Goal: Task Accomplishment & Management: Complete application form

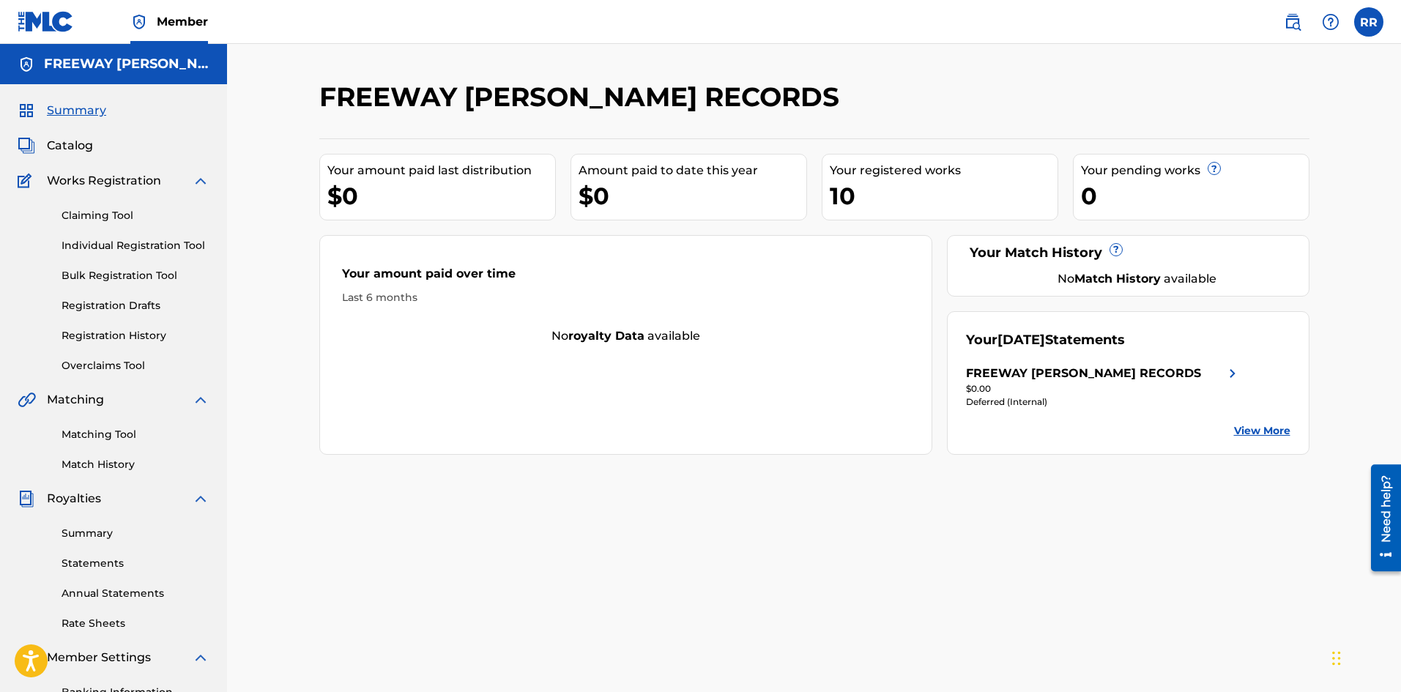
click at [86, 244] on link "Individual Registration Tool" at bounding box center [136, 245] width 148 height 15
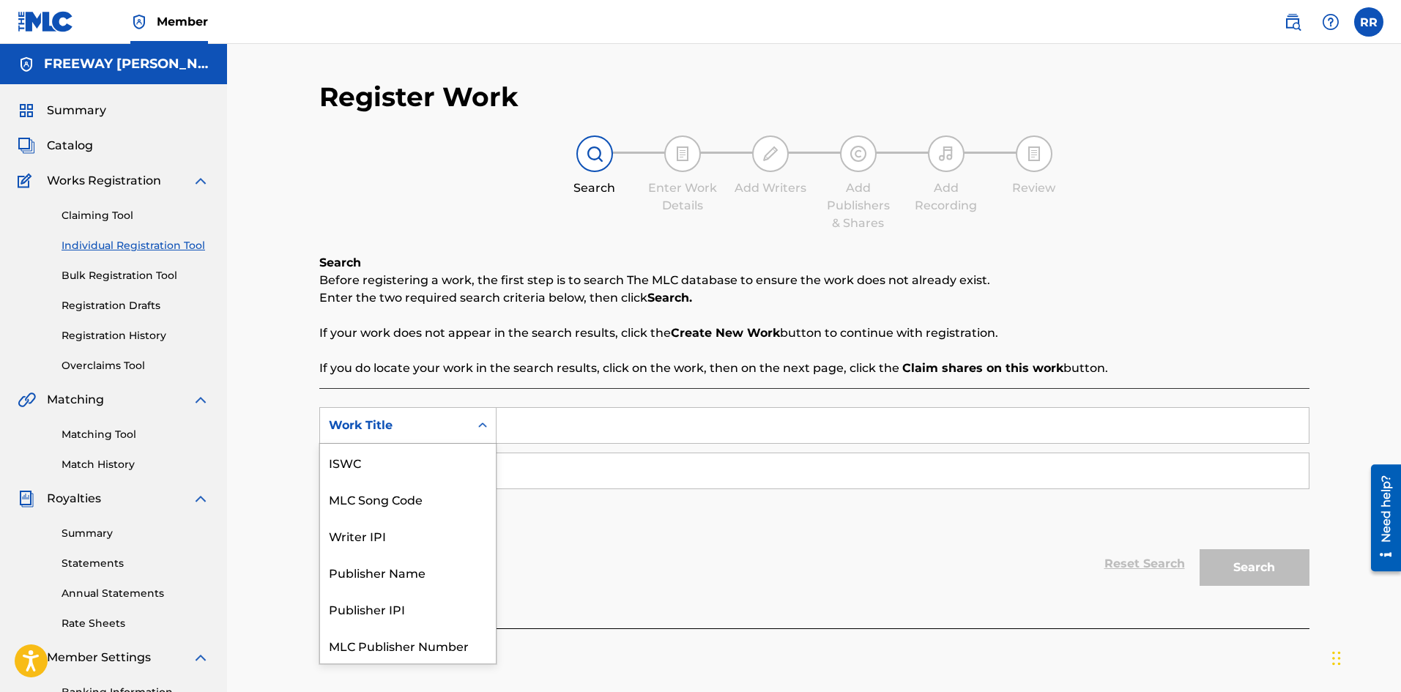
click at [483, 426] on icon "Search Form" at bounding box center [482, 425] width 15 height 15
click at [358, 500] on div "Writer IPI" at bounding box center [408, 499] width 176 height 37
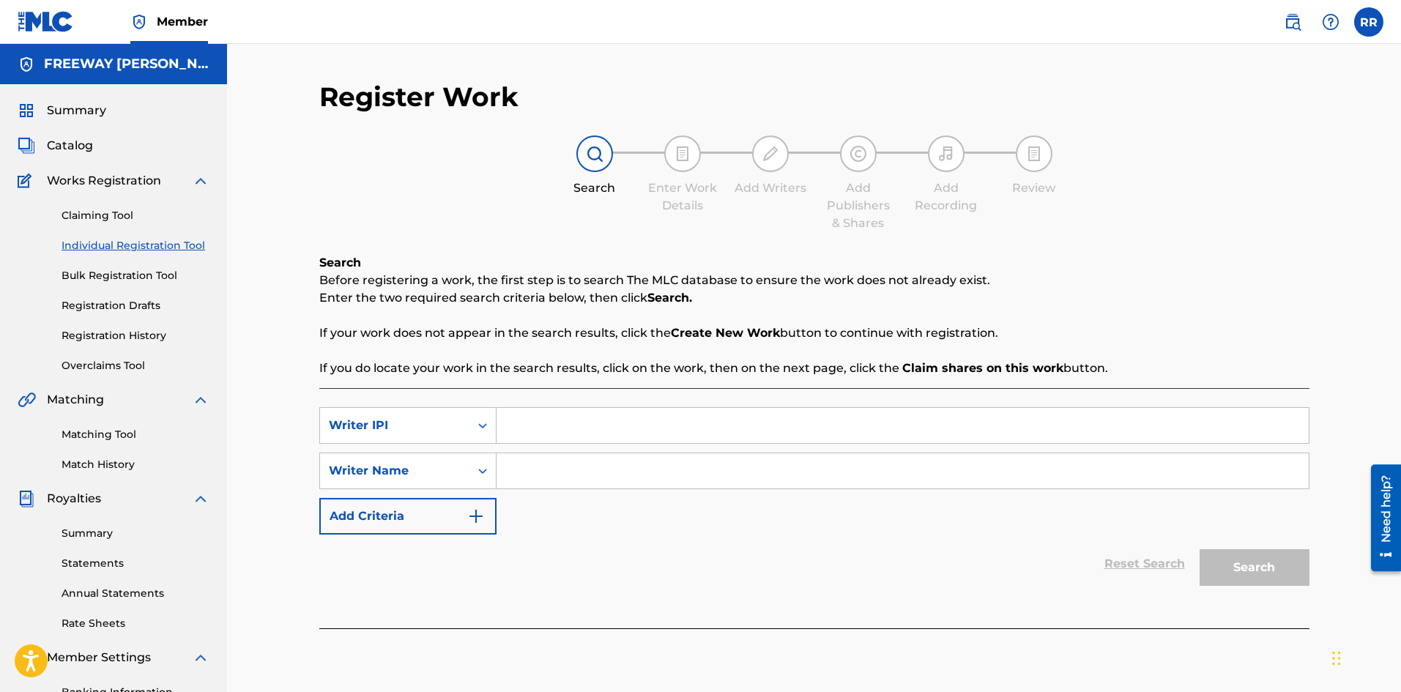
click at [536, 423] on input "Search Form" at bounding box center [903, 425] width 812 height 35
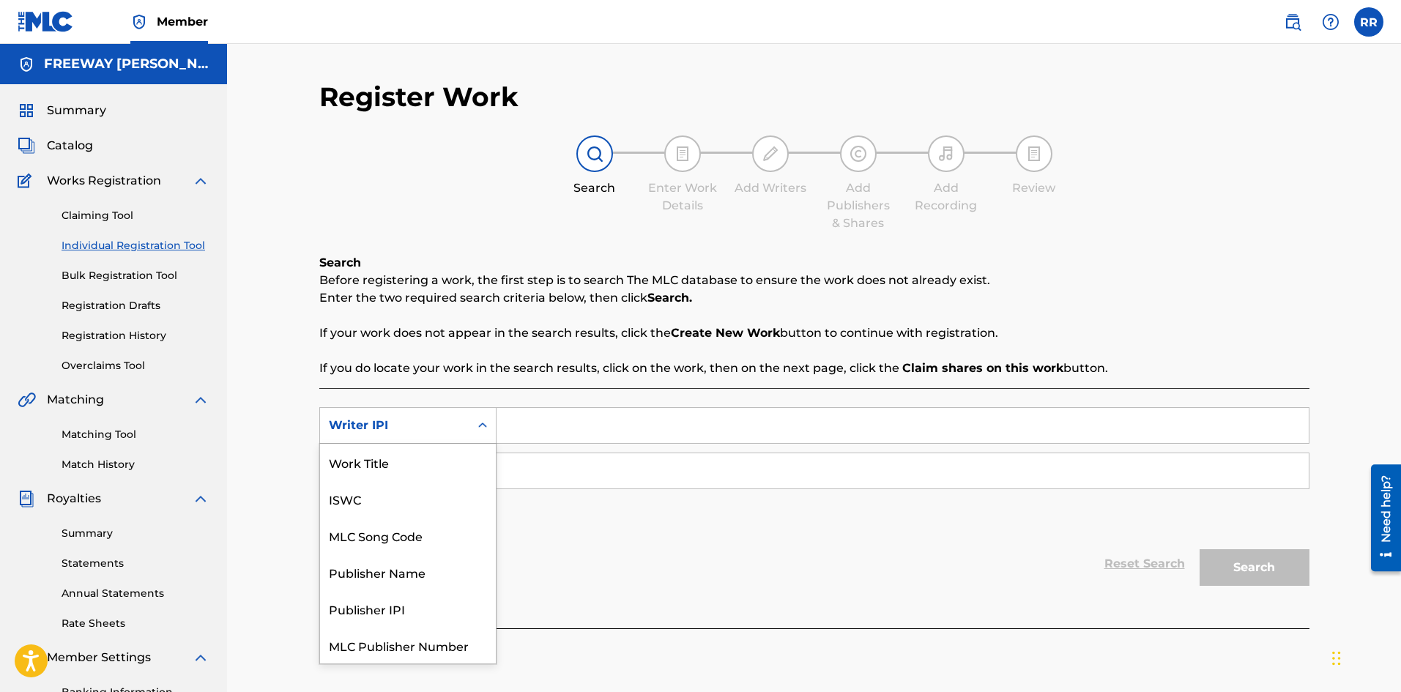
click at [481, 429] on icon "Search Form" at bounding box center [482, 425] width 15 height 15
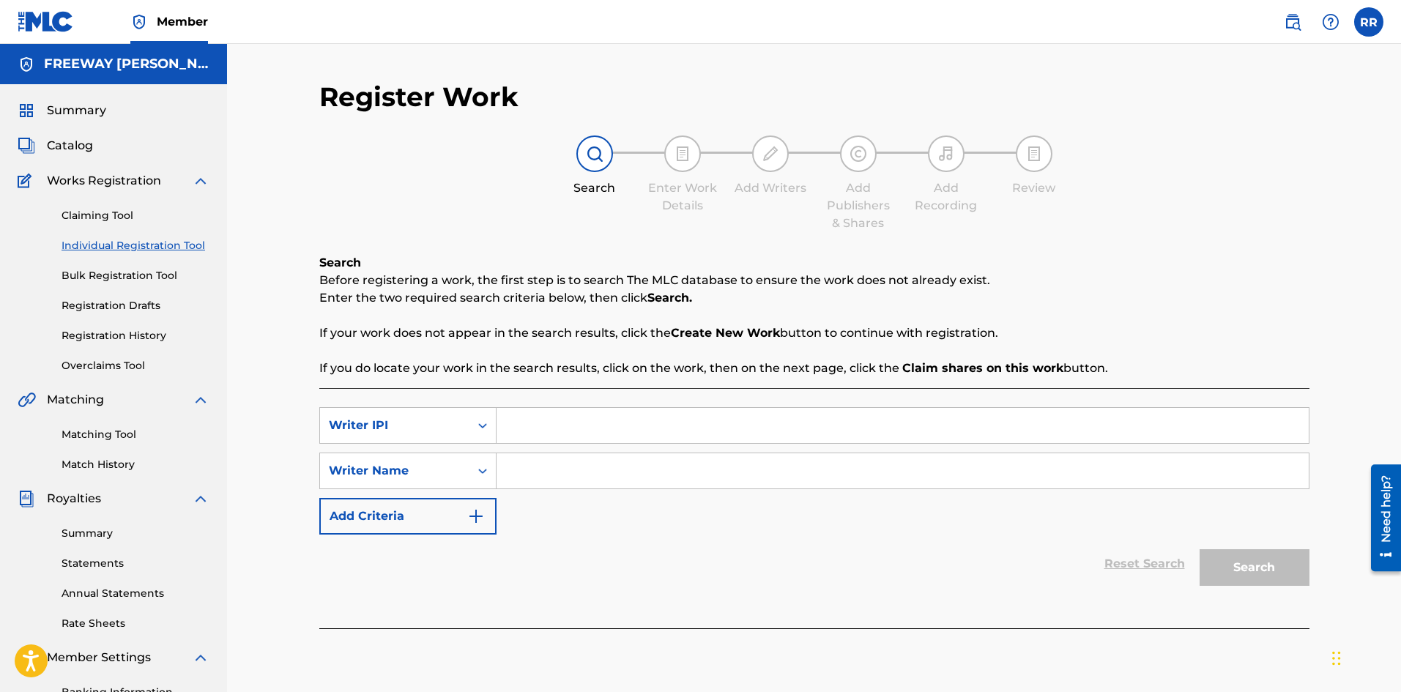
click at [484, 426] on icon "Search Form" at bounding box center [482, 425] width 15 height 15
click at [545, 423] on input "Search Form" at bounding box center [903, 425] width 812 height 35
type input "[PERSON_NAME]"
click at [544, 472] on input "Search Form" at bounding box center [903, 470] width 812 height 35
click at [481, 423] on icon "Search Form" at bounding box center [482, 425] width 15 height 15
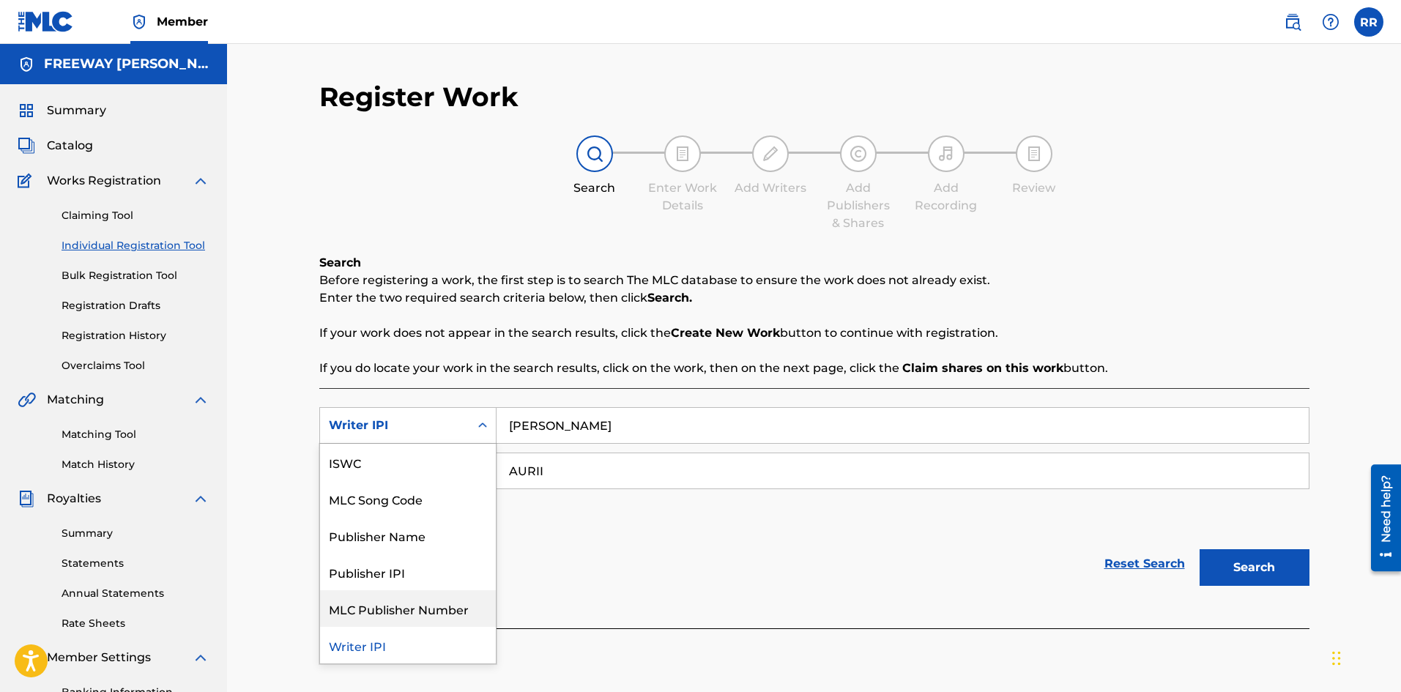
click at [634, 445] on div "SearchWithCriteriab05823be-4515-4bfa-8aee-e31a8f16f3c4 7 results available. Use…" at bounding box center [814, 470] width 990 height 127
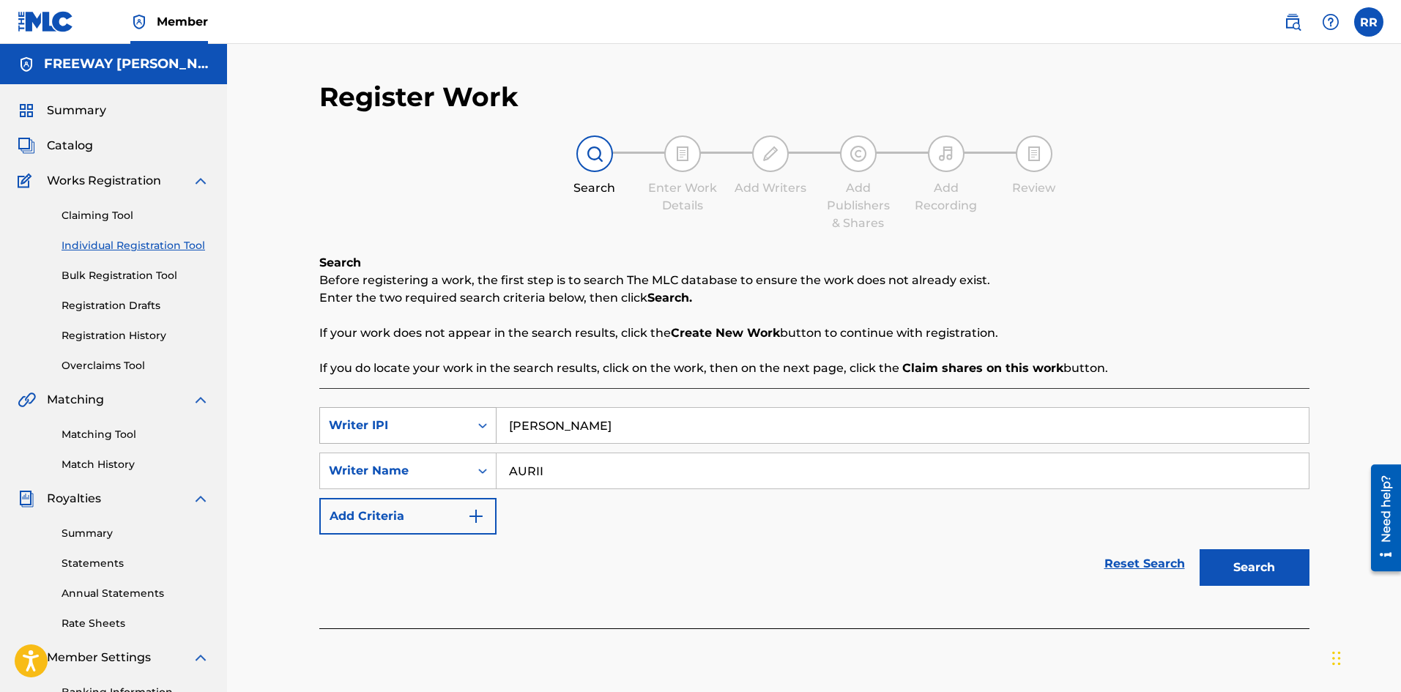
drag, startPoint x: 614, startPoint y: 428, endPoint x: 470, endPoint y: 427, distance: 144.3
click at [470, 427] on div "SearchWithCriteriab05823be-4515-4bfa-8aee-e31a8f16f3c4 Writer IPI [PERSON_NAME]" at bounding box center [814, 425] width 990 height 37
click at [581, 473] on input "AURII" at bounding box center [903, 470] width 812 height 35
drag, startPoint x: 579, startPoint y: 471, endPoint x: 448, endPoint y: 471, distance: 130.4
click at [448, 471] on div "SearchWithCriteriaa53282b9-80f8-4267-a000-a97892d0f58a Writer Name AURII" at bounding box center [814, 471] width 990 height 37
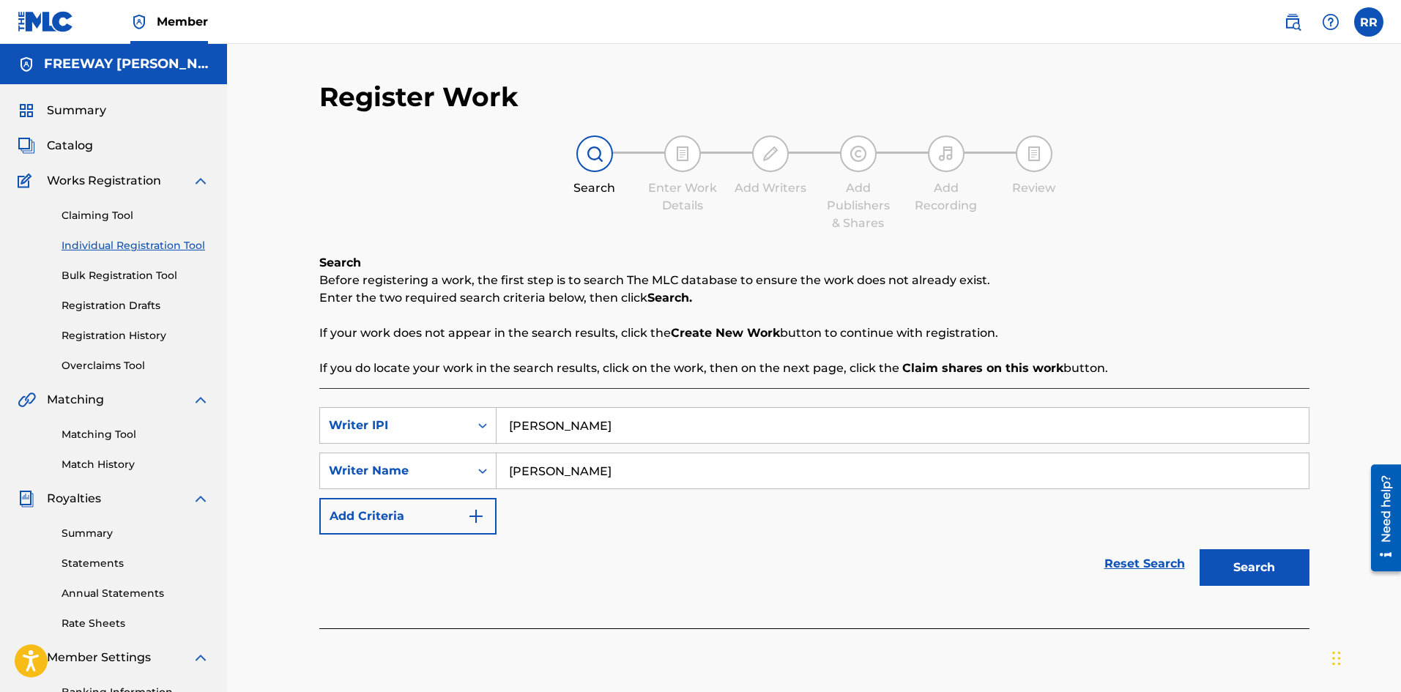
type input "[PERSON_NAME]"
drag, startPoint x: 624, startPoint y: 424, endPoint x: 451, endPoint y: 424, distance: 172.9
click at [451, 424] on div "SearchWithCriteriab05823be-4515-4bfa-8aee-e31a8f16f3c4 Writer IPI [PERSON_NAME]" at bounding box center [814, 425] width 990 height 37
paste input "1293516343"
type input "1293516343"
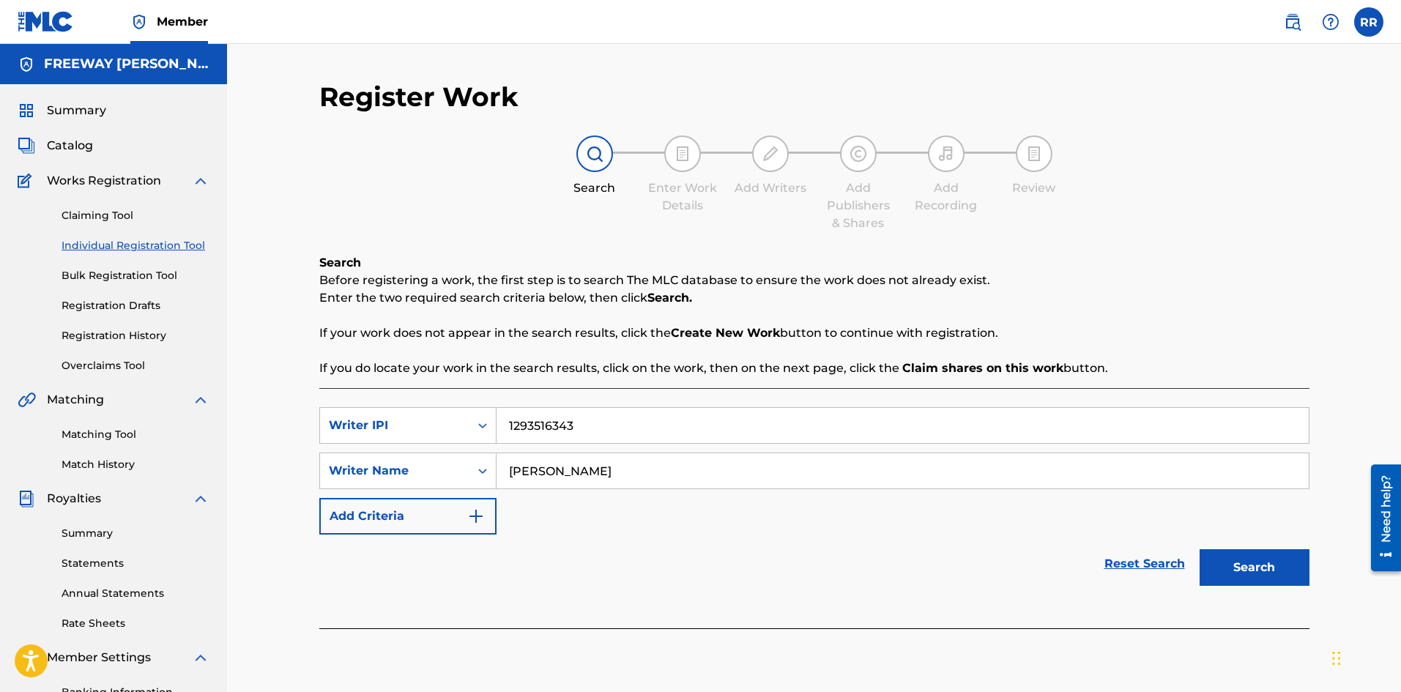
click at [1244, 557] on button "Search" at bounding box center [1255, 567] width 110 height 37
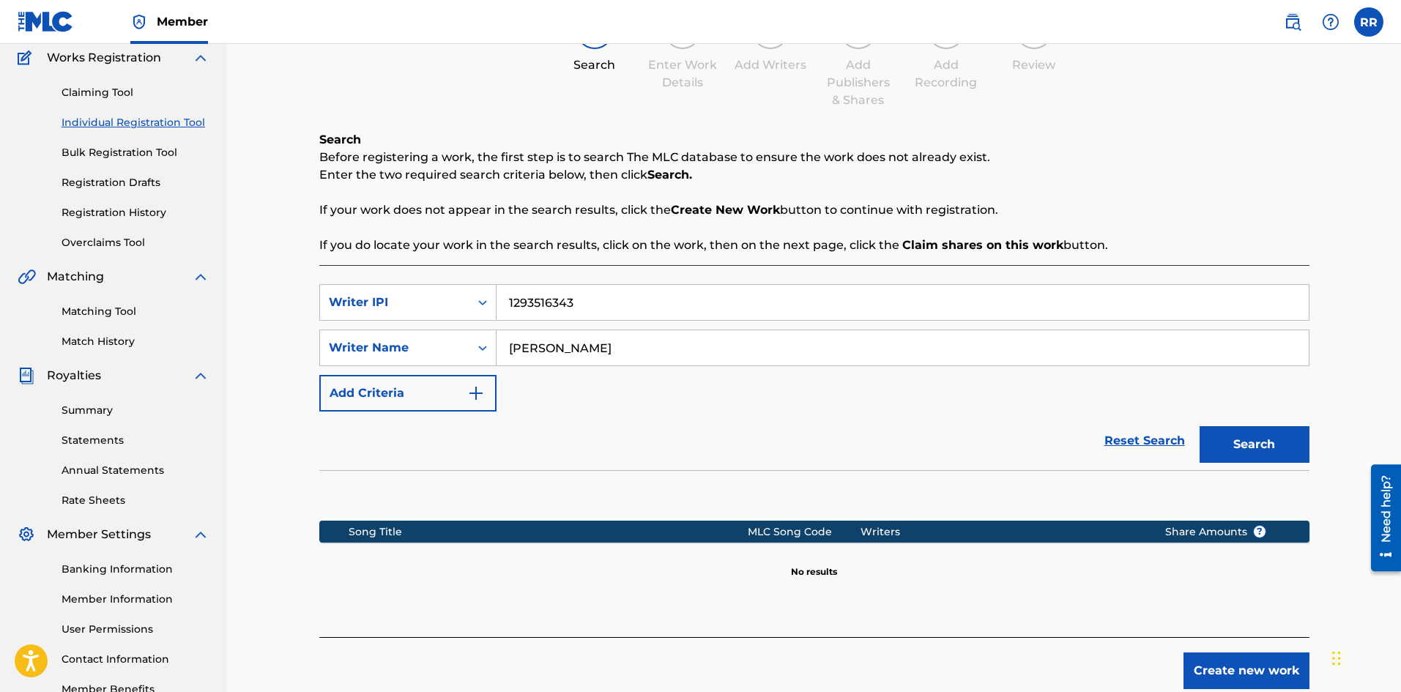
scroll to position [216, 0]
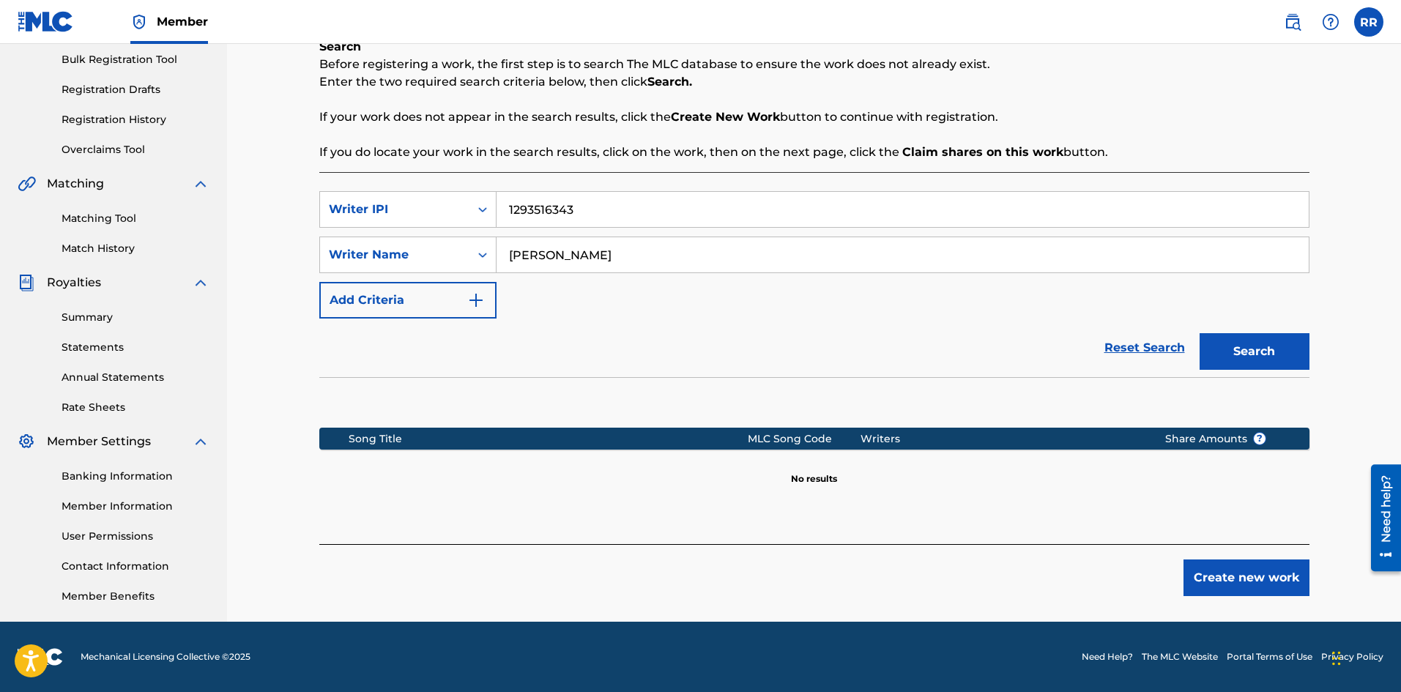
click at [1215, 590] on button "Create new work" at bounding box center [1247, 578] width 126 height 37
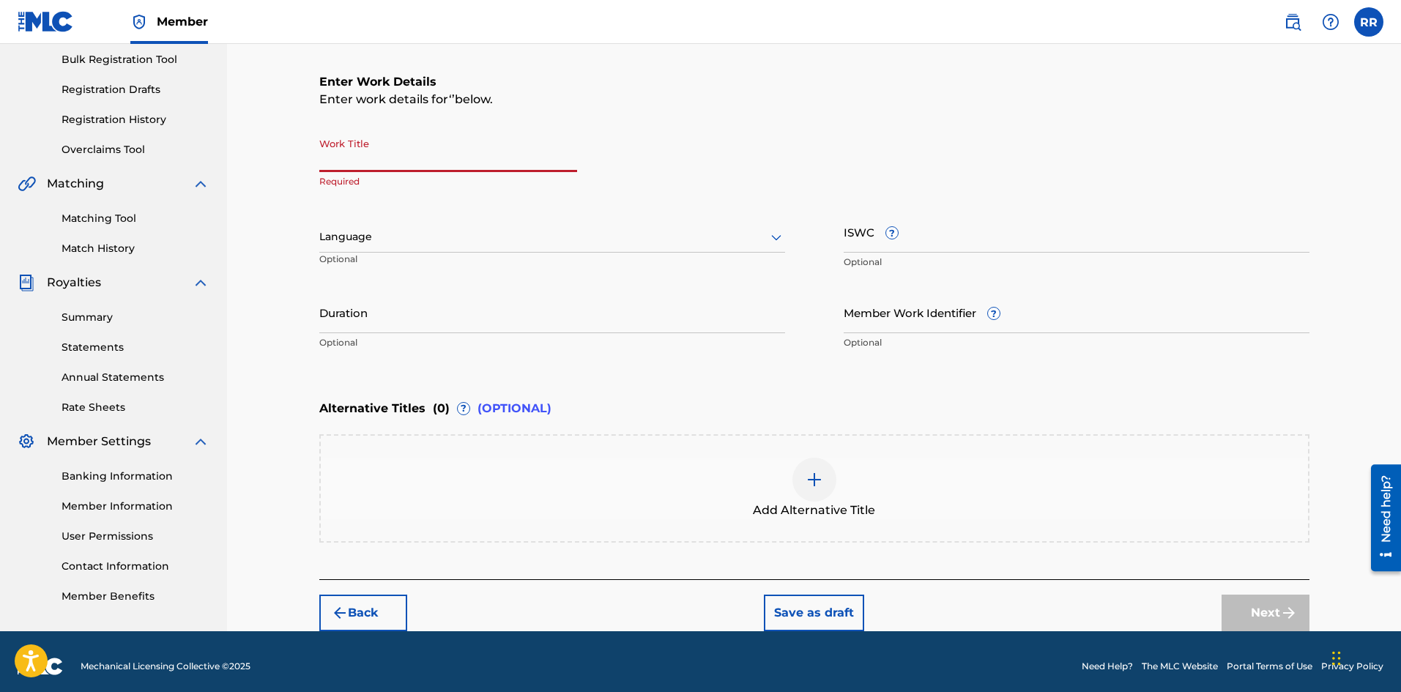
click at [363, 155] on input "Work Title" at bounding box center [448, 151] width 258 height 42
type input "COVER ME"
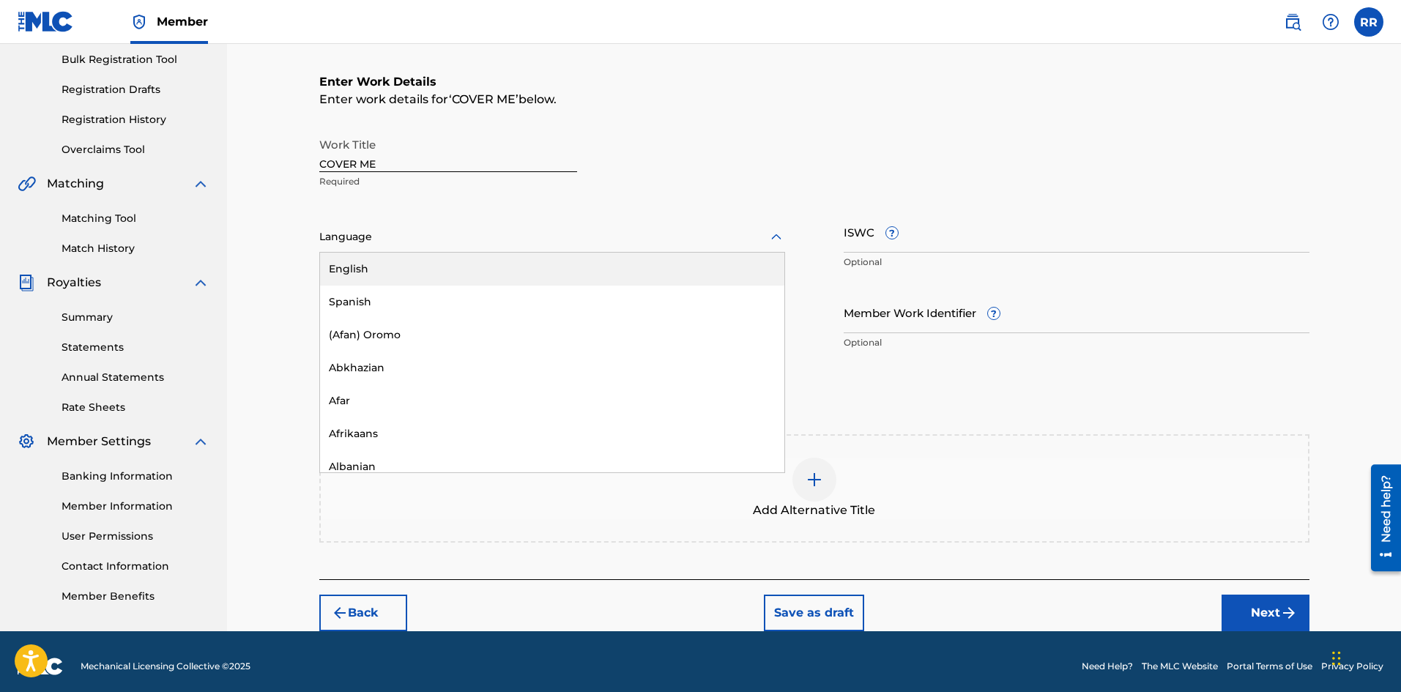
click at [371, 237] on div at bounding box center [552, 237] width 466 height 18
click at [360, 267] on div "English" at bounding box center [552, 269] width 464 height 33
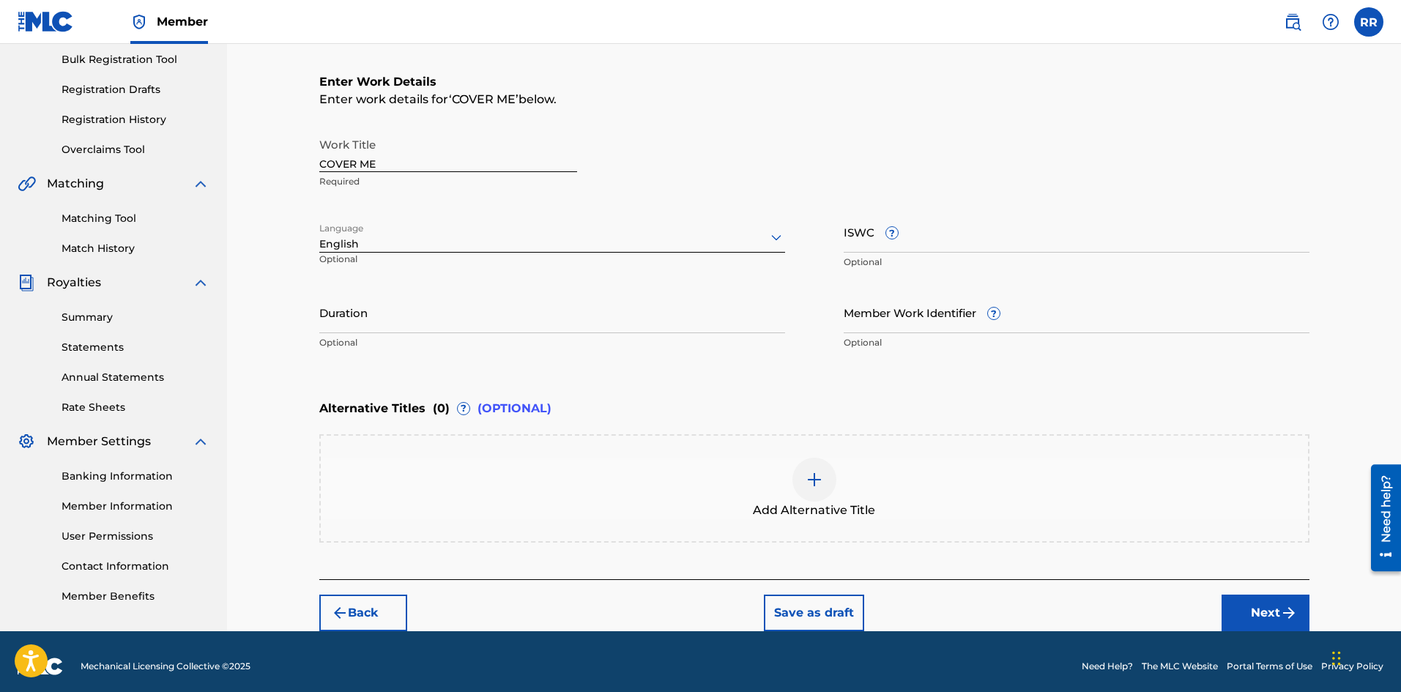
click at [421, 322] on input "Duration" at bounding box center [552, 313] width 466 height 42
type input "03:12"
click at [860, 327] on input "Member Work Identifier ?" at bounding box center [1077, 313] width 466 height 42
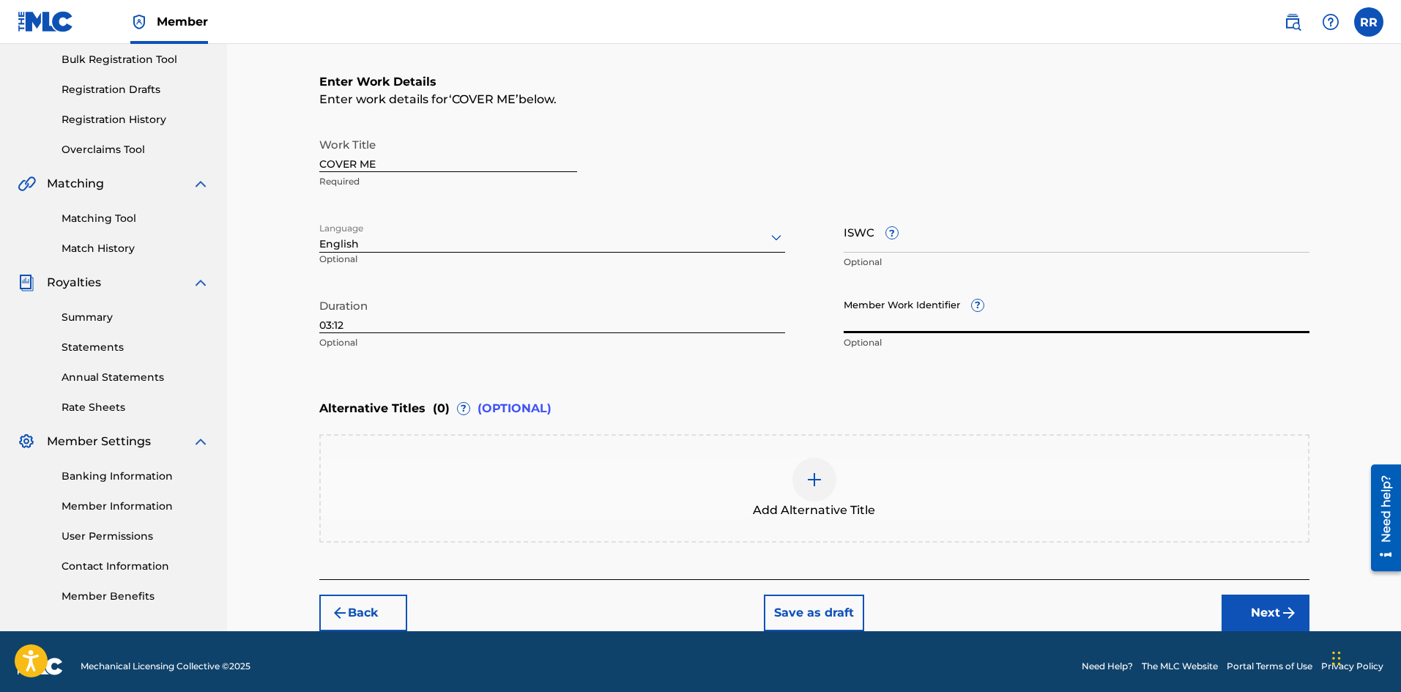
paste input "QZW262500199"
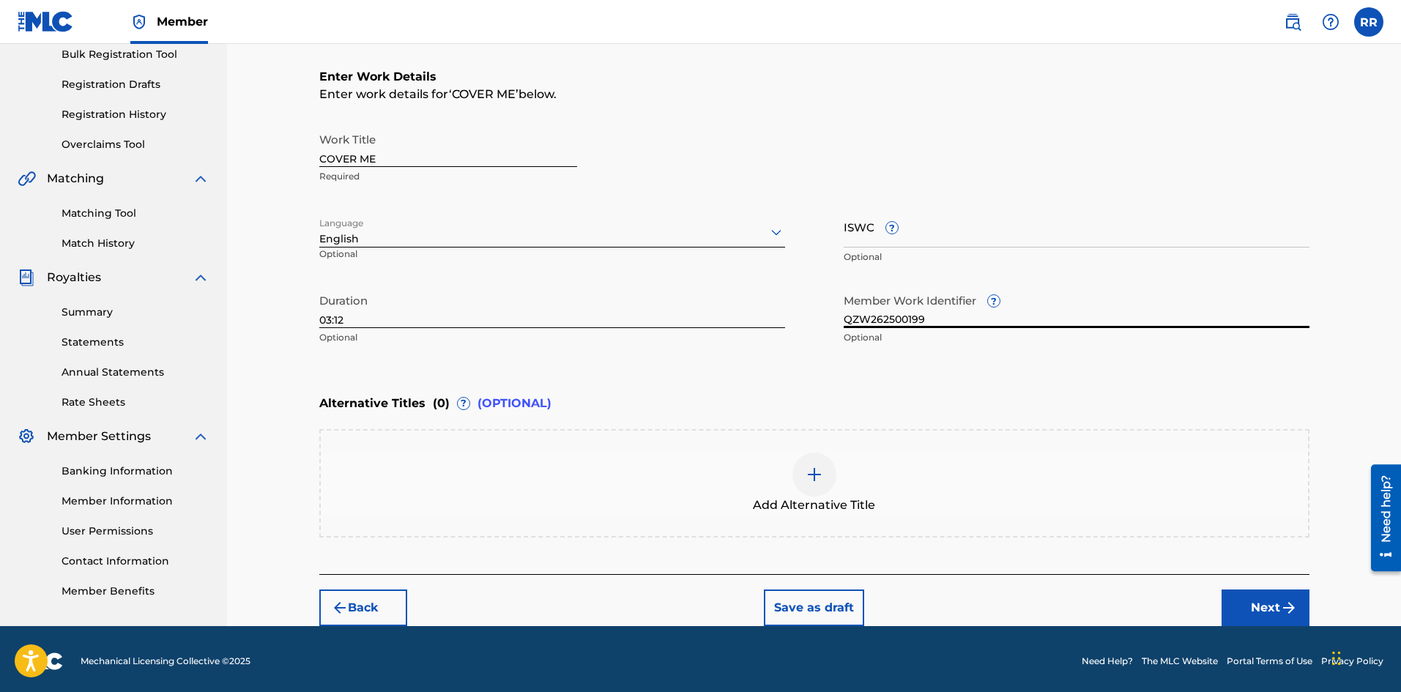
scroll to position [226, 0]
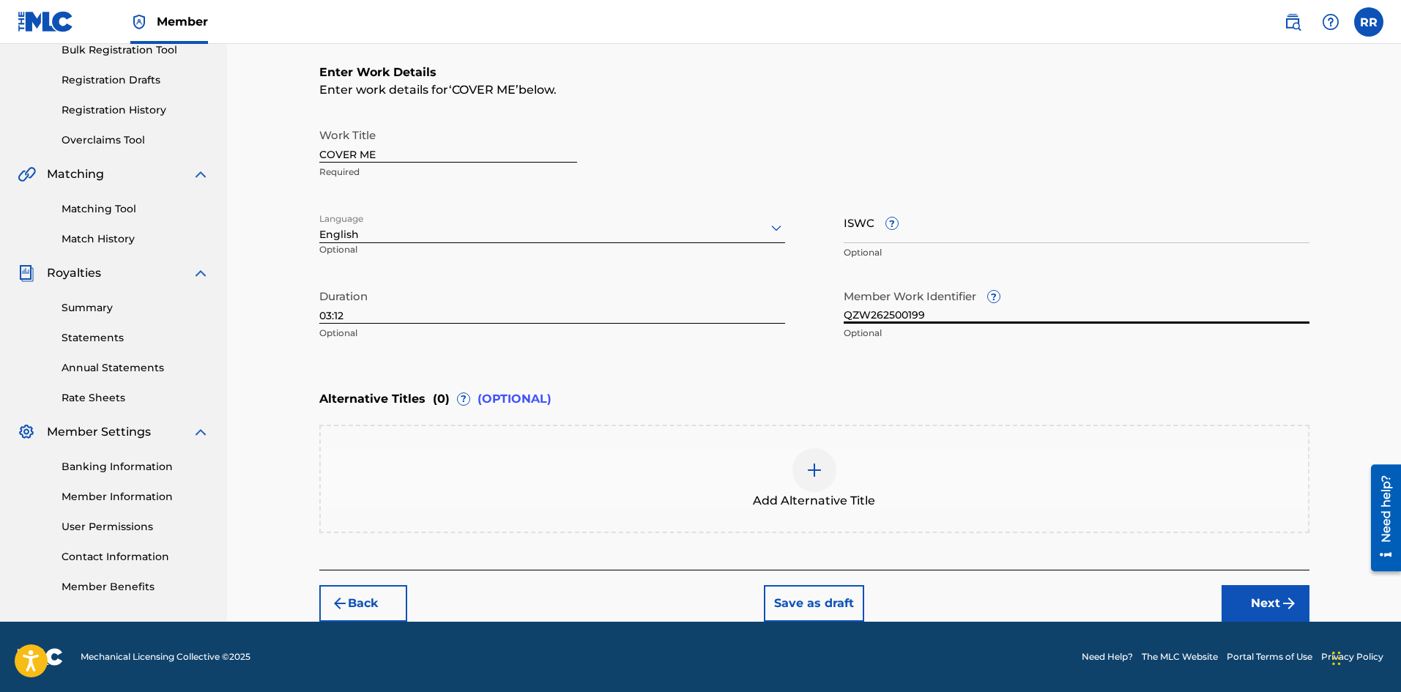
type input "QZW262500199"
click at [1268, 598] on button "Next" at bounding box center [1266, 603] width 88 height 37
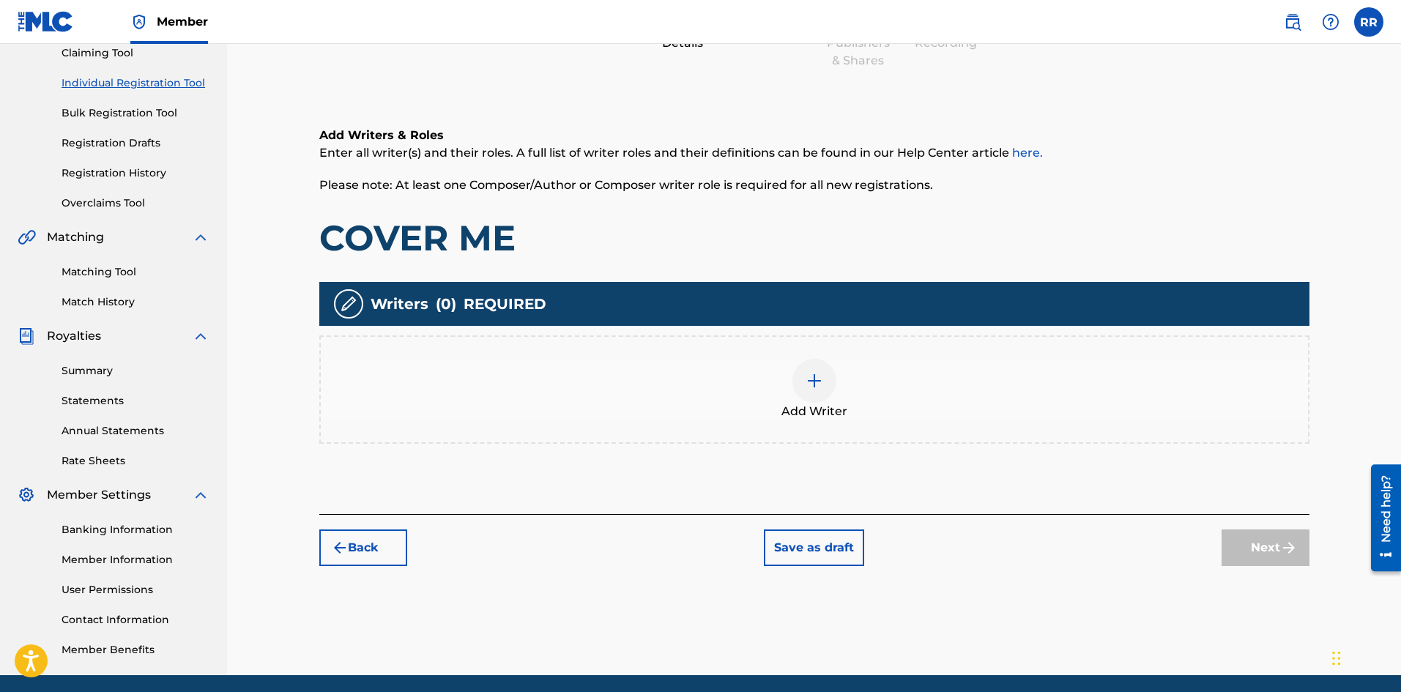
scroll to position [212, 0]
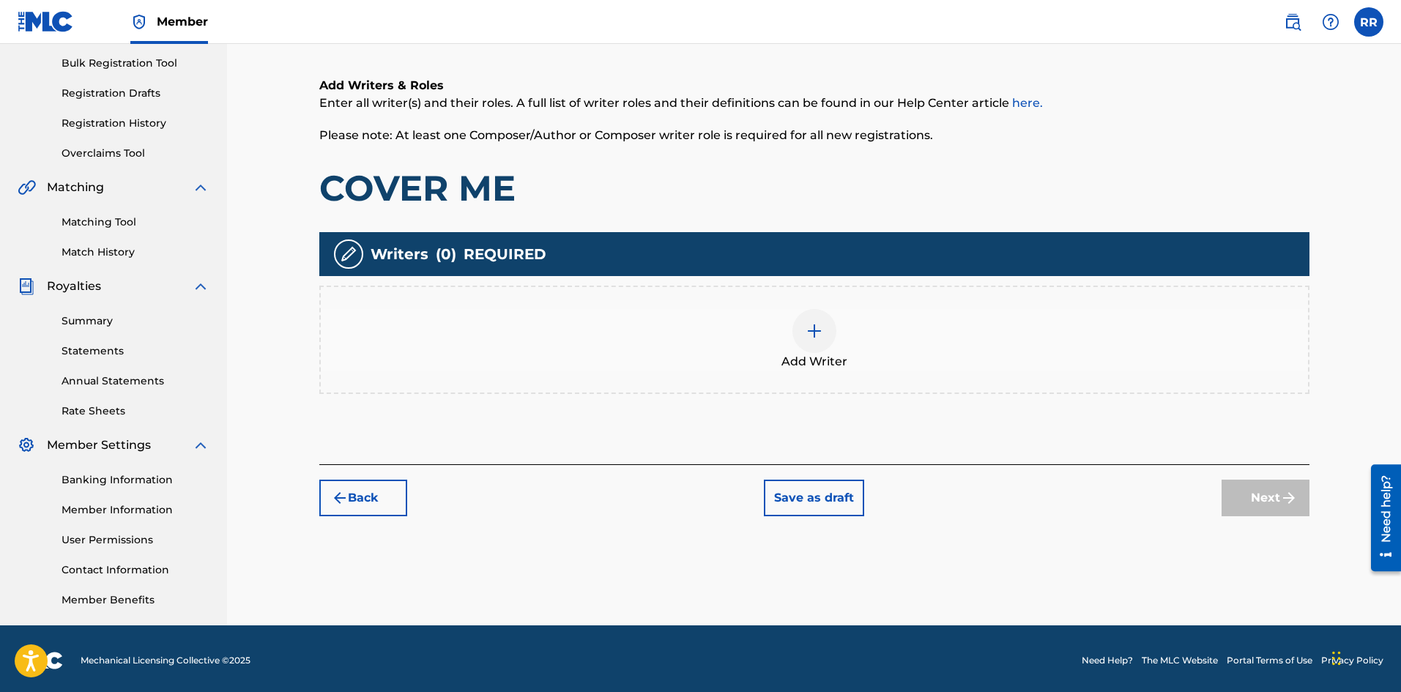
click at [813, 327] on img at bounding box center [815, 331] width 18 height 18
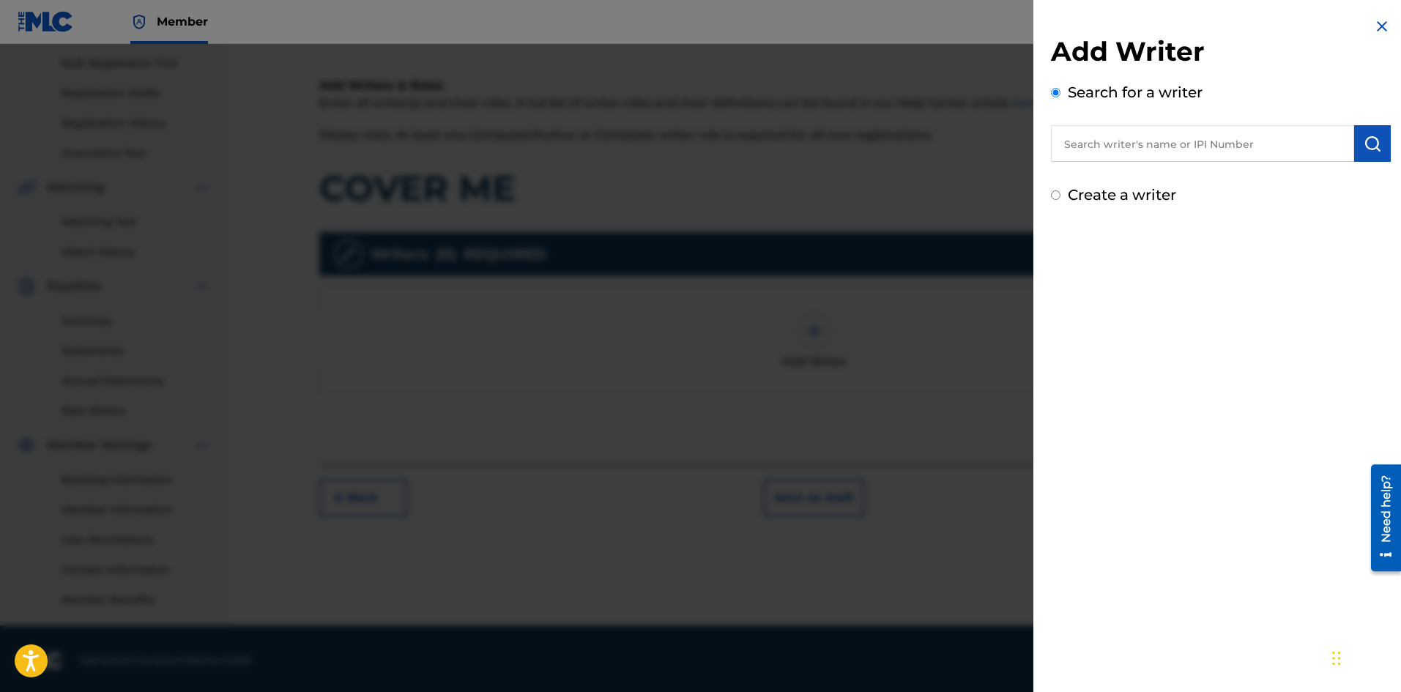
click at [1094, 147] on input "text" at bounding box center [1202, 143] width 303 height 37
paste input "1293516343"
type input "1293516343"
click at [1364, 143] on img "submit" at bounding box center [1373, 144] width 18 height 18
click at [1053, 256] on input "Create a writer" at bounding box center [1056, 258] width 10 height 10
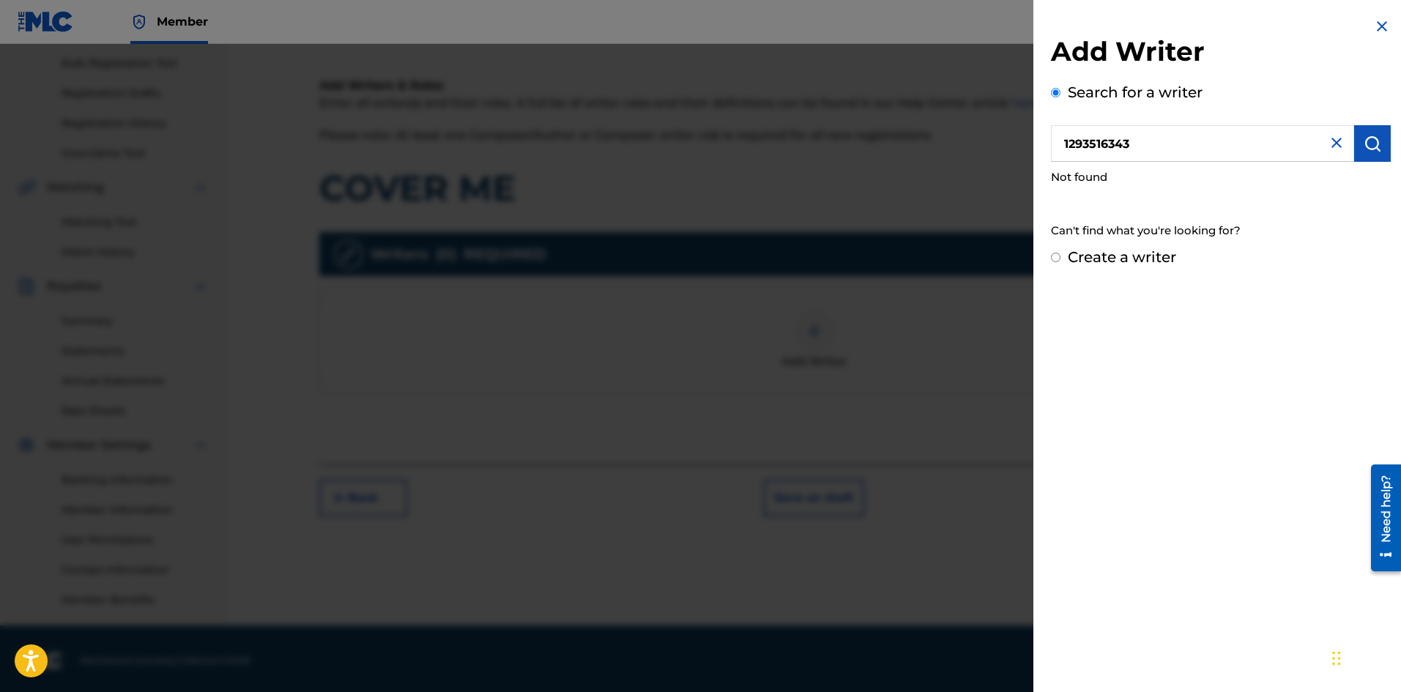
radio input "false"
radio input "true"
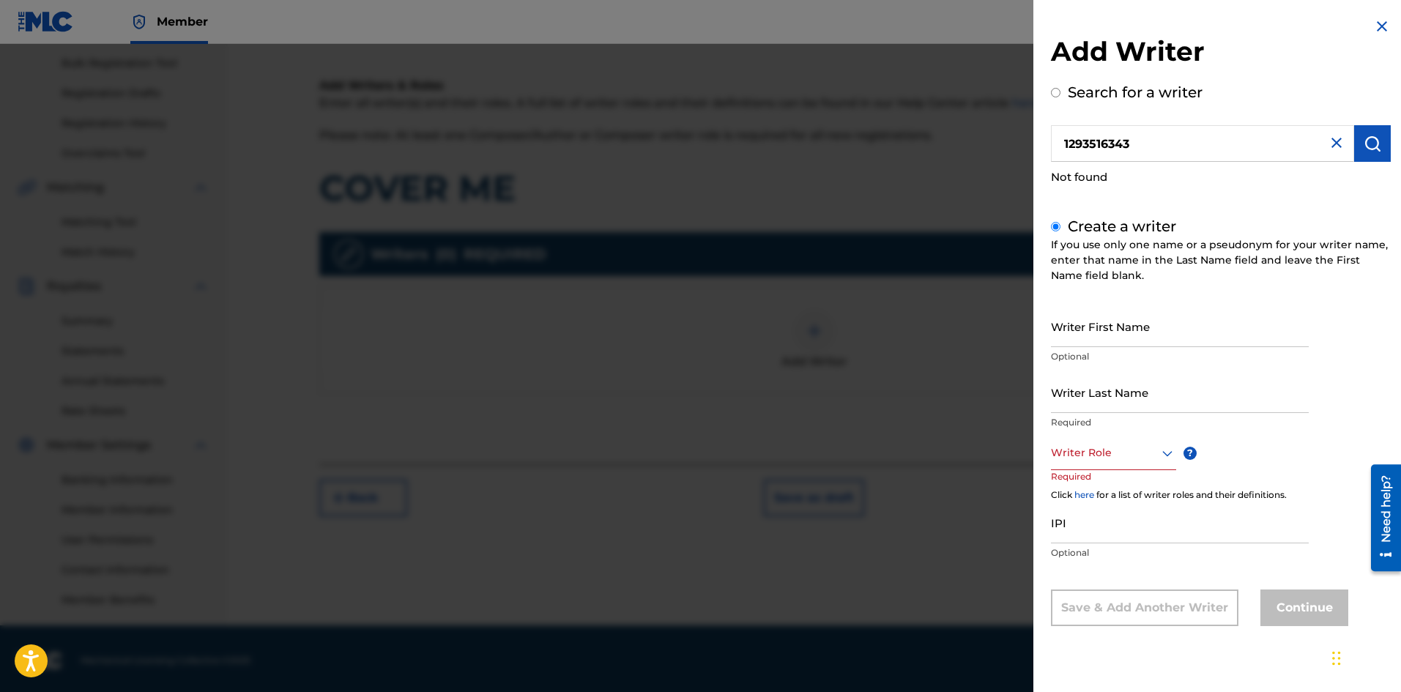
click at [1089, 333] on input "Writer First Name" at bounding box center [1180, 326] width 258 height 42
type input "ARLESHI"
click at [1117, 405] on input "Writer Last Name" at bounding box center [1180, 392] width 258 height 42
type input "[PERSON_NAME]"
click at [1283, 447] on div "Writer First Name [PERSON_NAME] Optional Writer Last Name [PERSON_NAME] Require…" at bounding box center [1221, 465] width 340 height 321
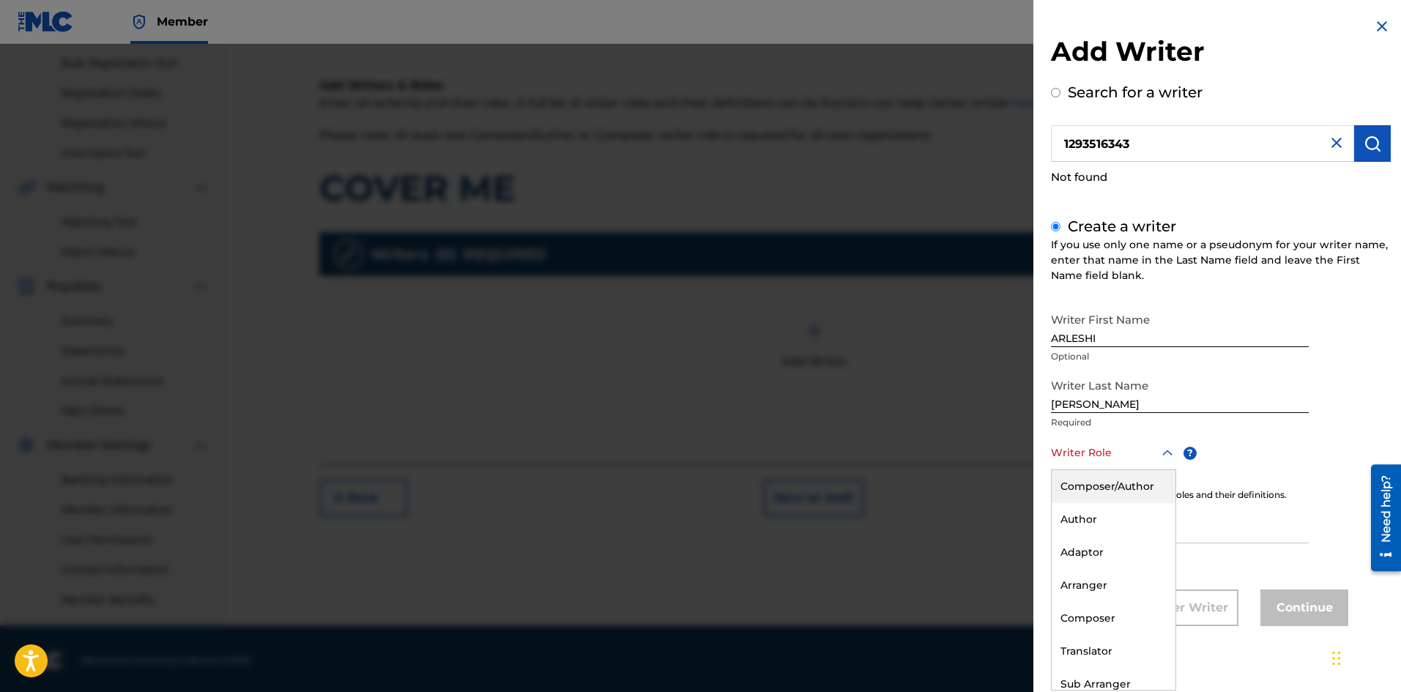
click at [1168, 456] on icon at bounding box center [1168, 454] width 18 height 18
click at [1111, 489] on div "Composer/Author" at bounding box center [1114, 486] width 124 height 33
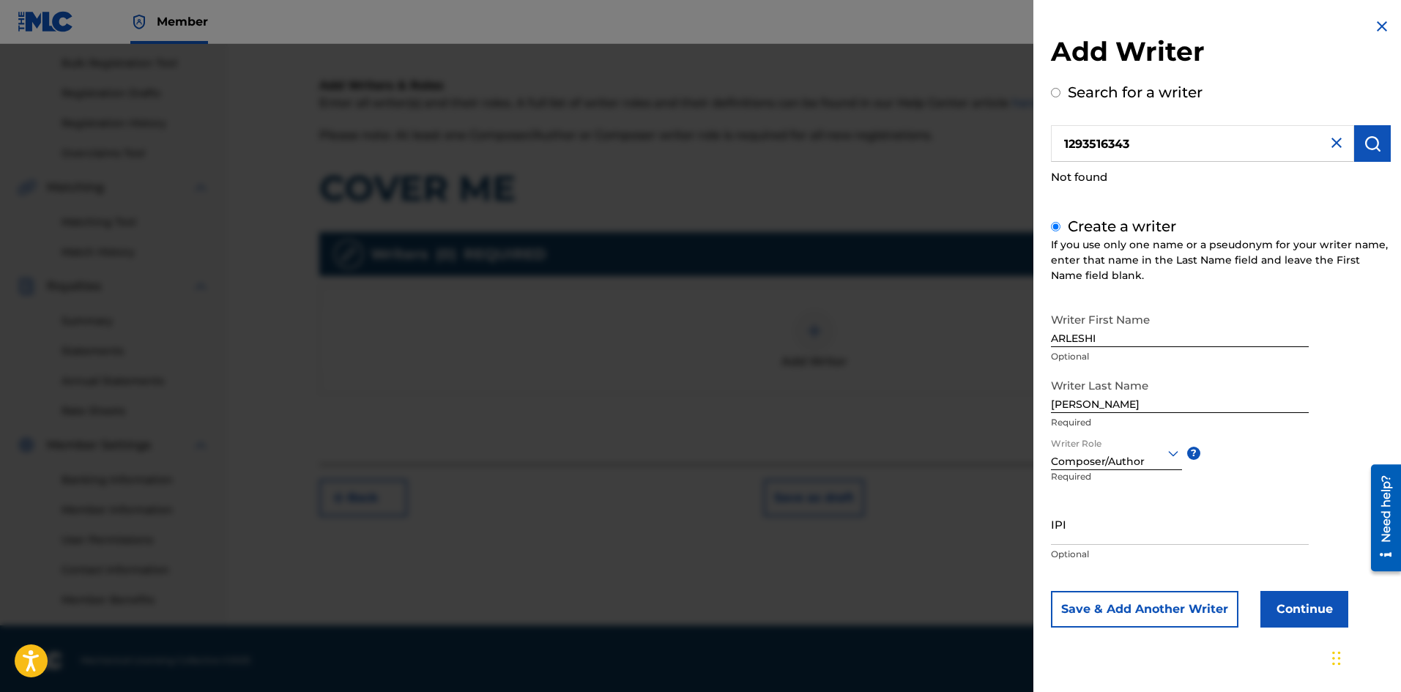
click at [1111, 530] on input "IPI" at bounding box center [1180, 524] width 258 height 42
paste input "1293516343"
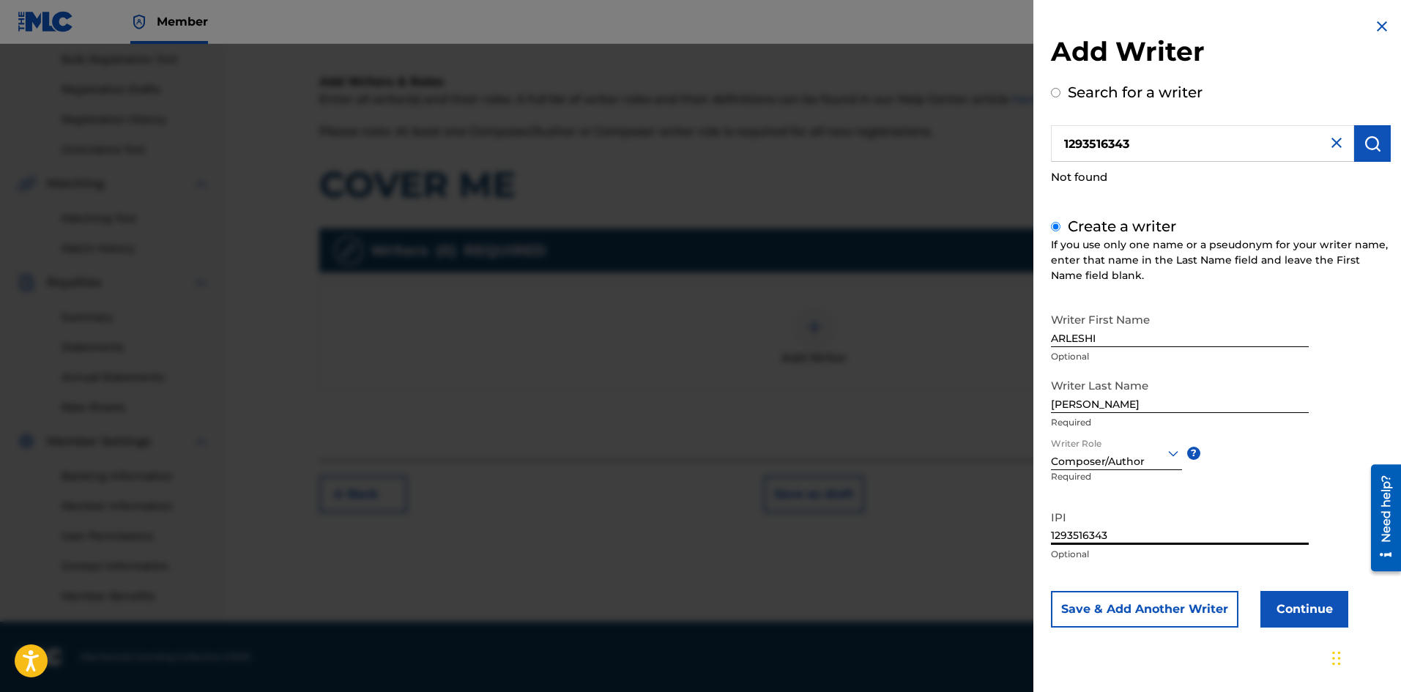
type input "1293516343"
click at [1310, 610] on button "Continue" at bounding box center [1305, 609] width 88 height 37
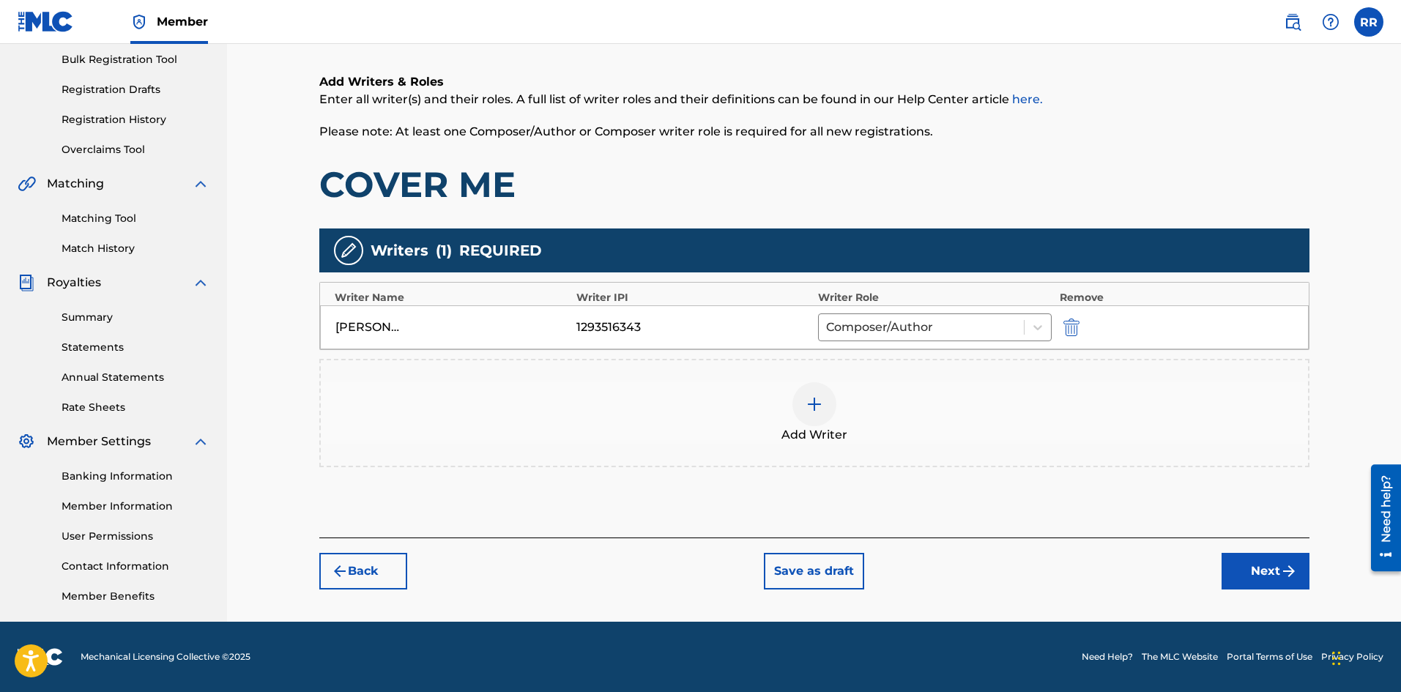
click at [1267, 575] on button "Next" at bounding box center [1266, 571] width 88 height 37
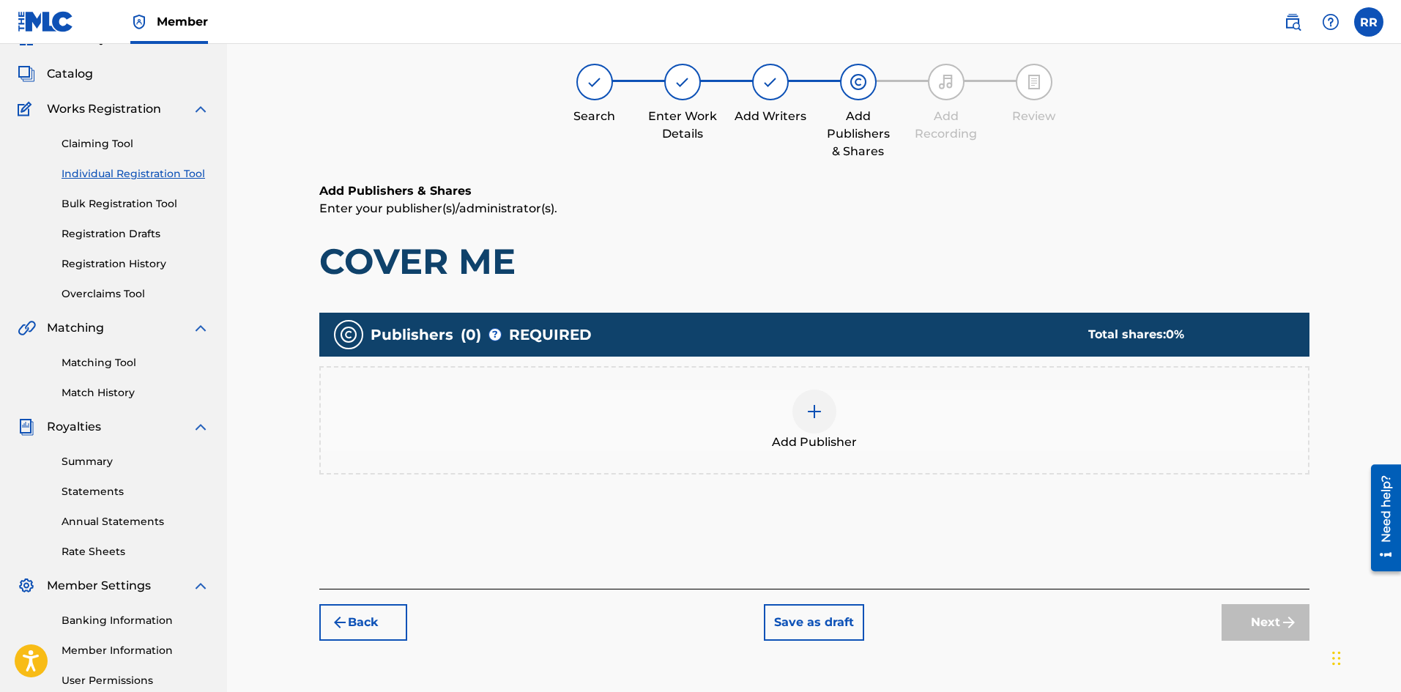
scroll to position [66, 0]
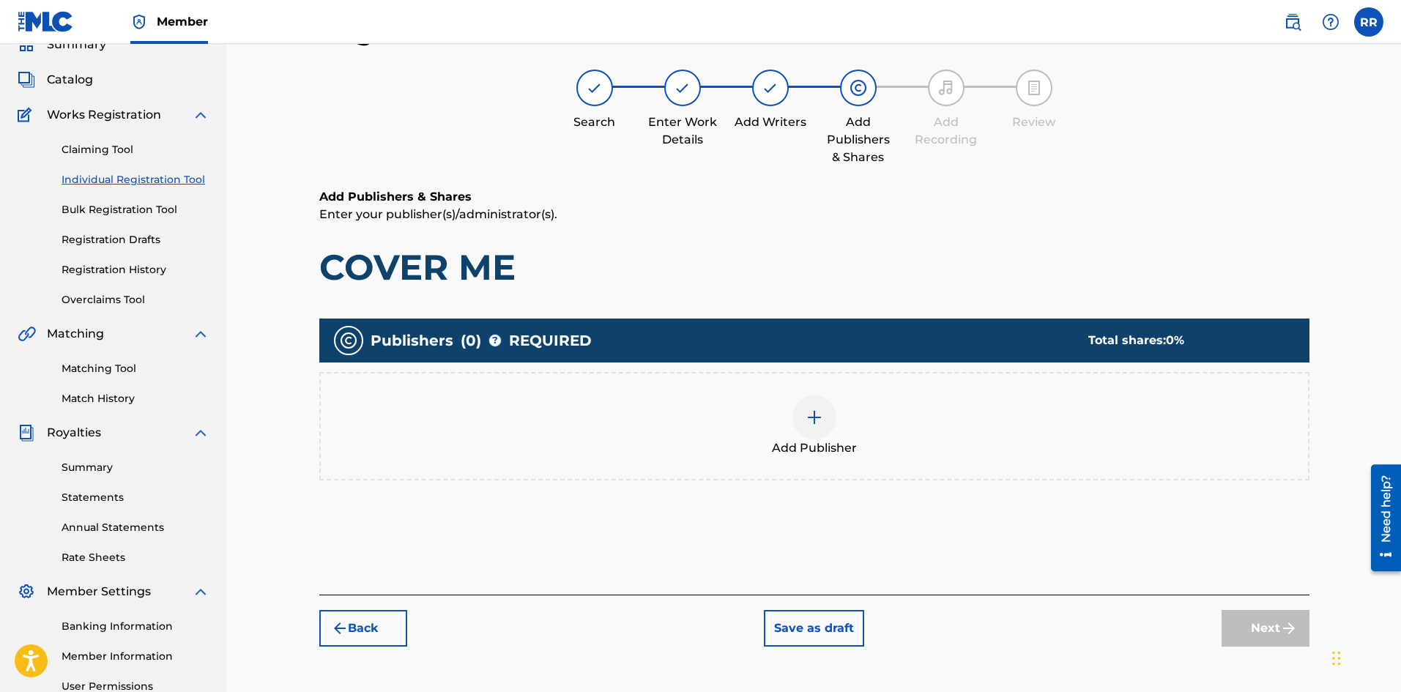
click at [818, 418] on img at bounding box center [815, 418] width 18 height 18
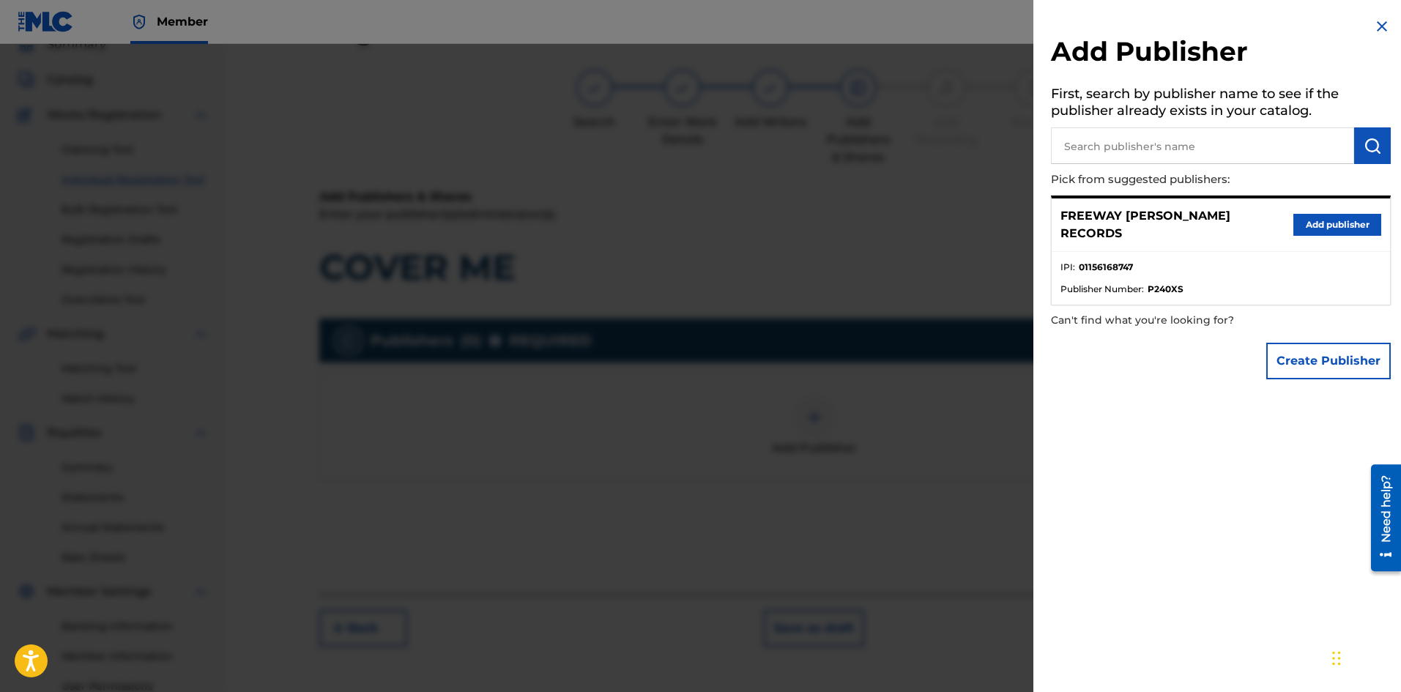
click at [1333, 218] on button "Add publisher" at bounding box center [1338, 225] width 88 height 22
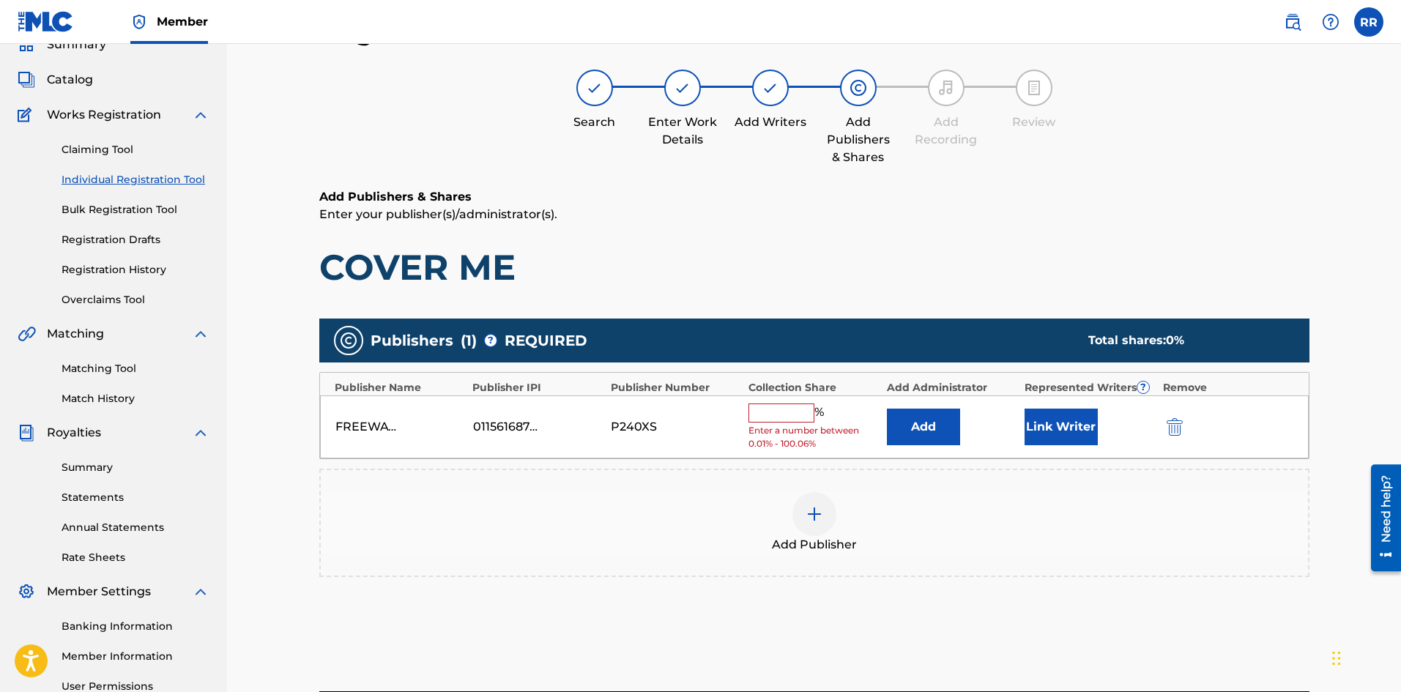
click at [779, 415] on input "text" at bounding box center [782, 413] width 66 height 19
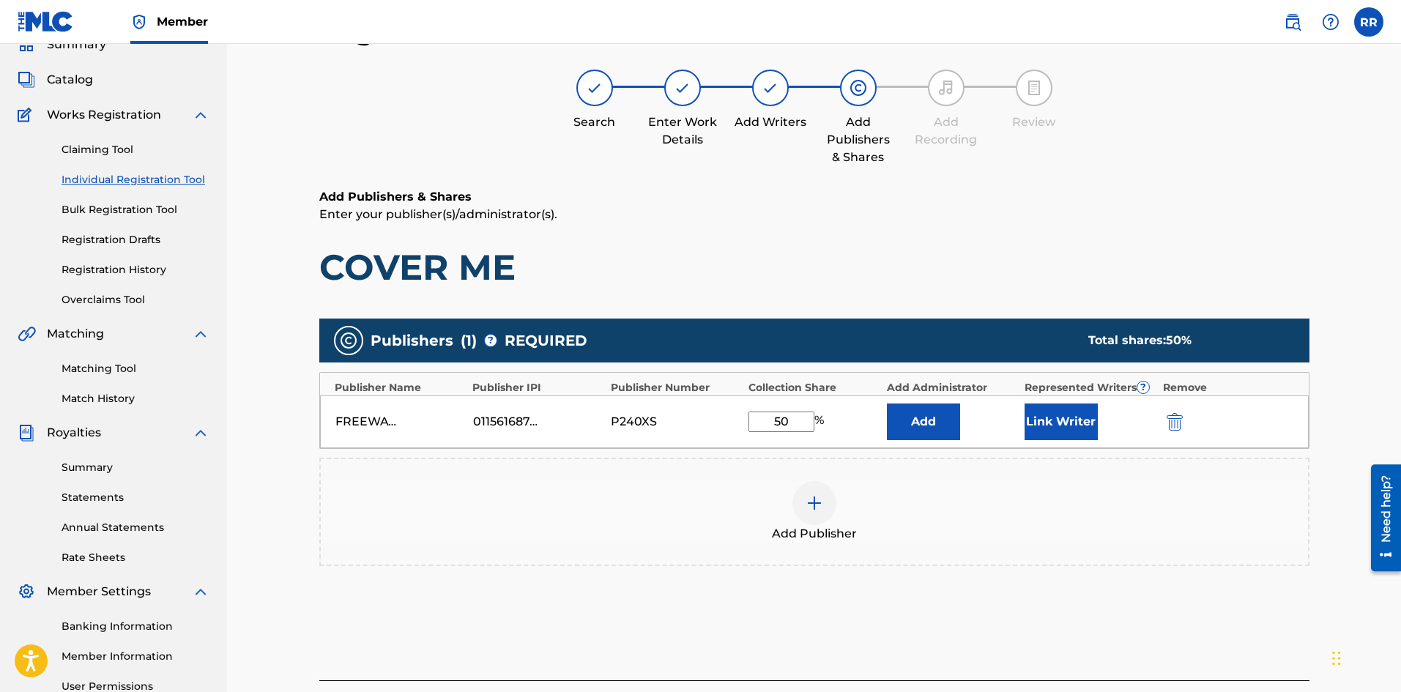
click at [1050, 423] on button "Link Writer" at bounding box center [1061, 422] width 73 height 37
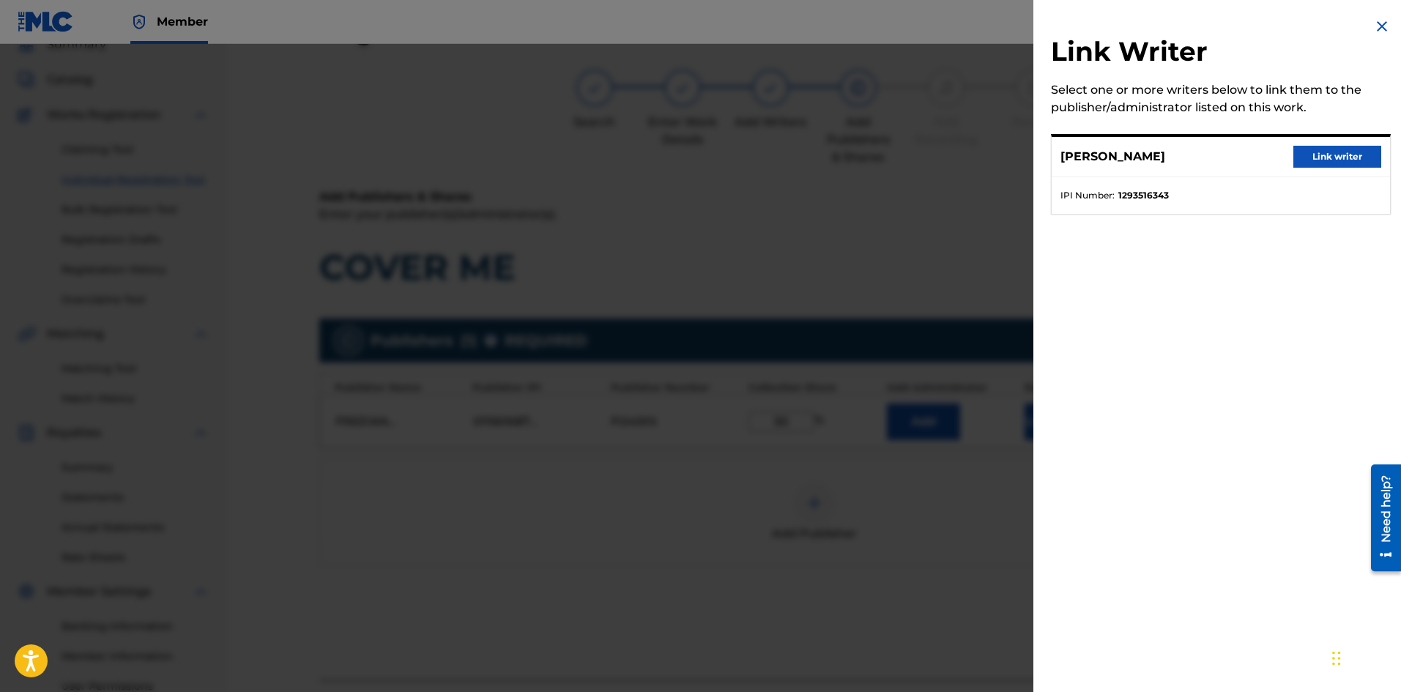
click at [1335, 149] on button "Link writer" at bounding box center [1338, 157] width 88 height 22
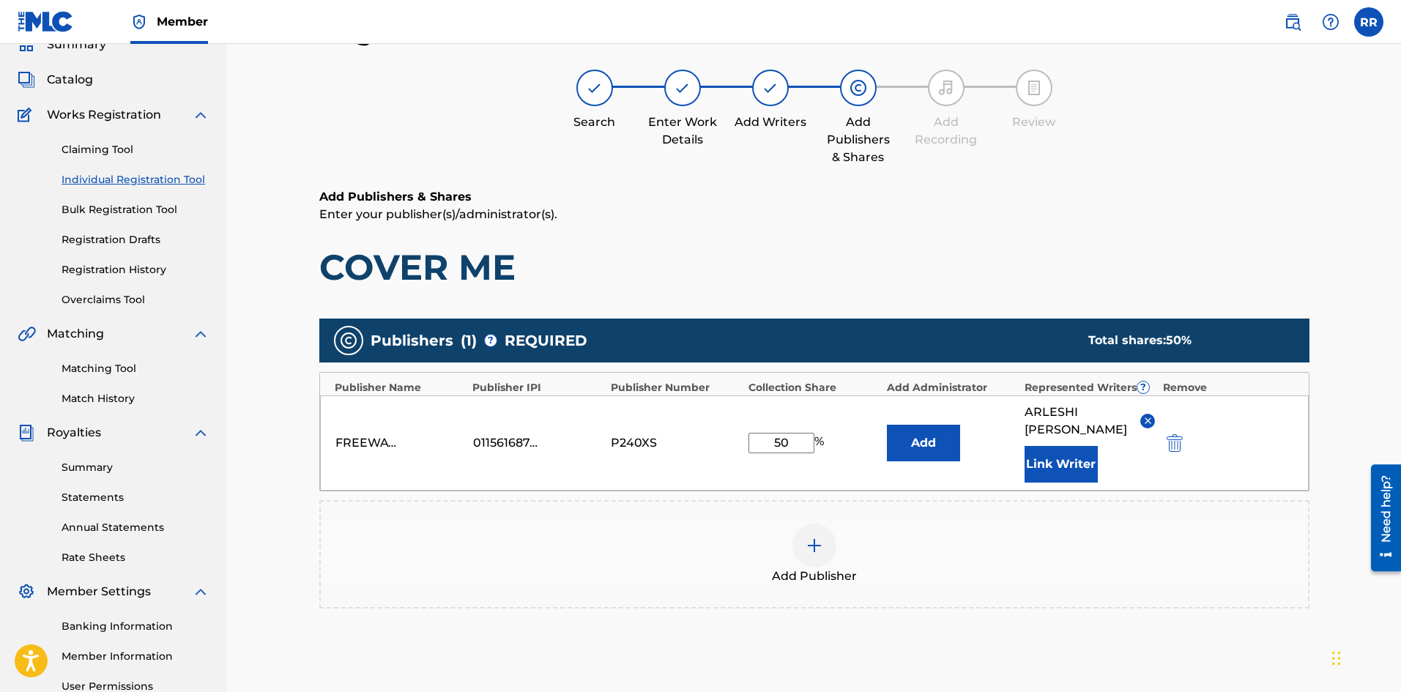
drag, startPoint x: 788, startPoint y: 442, endPoint x: 728, endPoint y: 444, distance: 59.4
click at [728, 444] on div "FREEWAY [PERSON_NAME] RECORDS 01156168747 P240XS 50 % Add [PERSON_NAME] Link Wr…" at bounding box center [814, 443] width 989 height 95
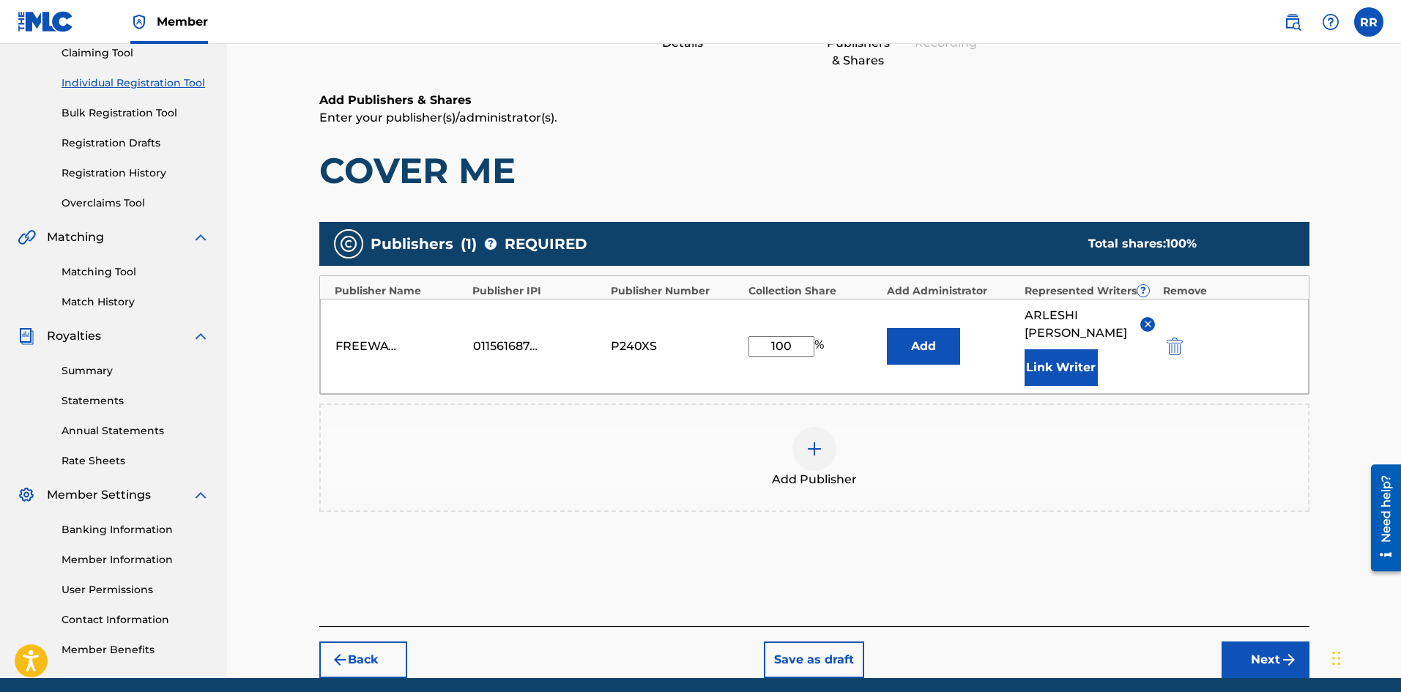
scroll to position [219, 0]
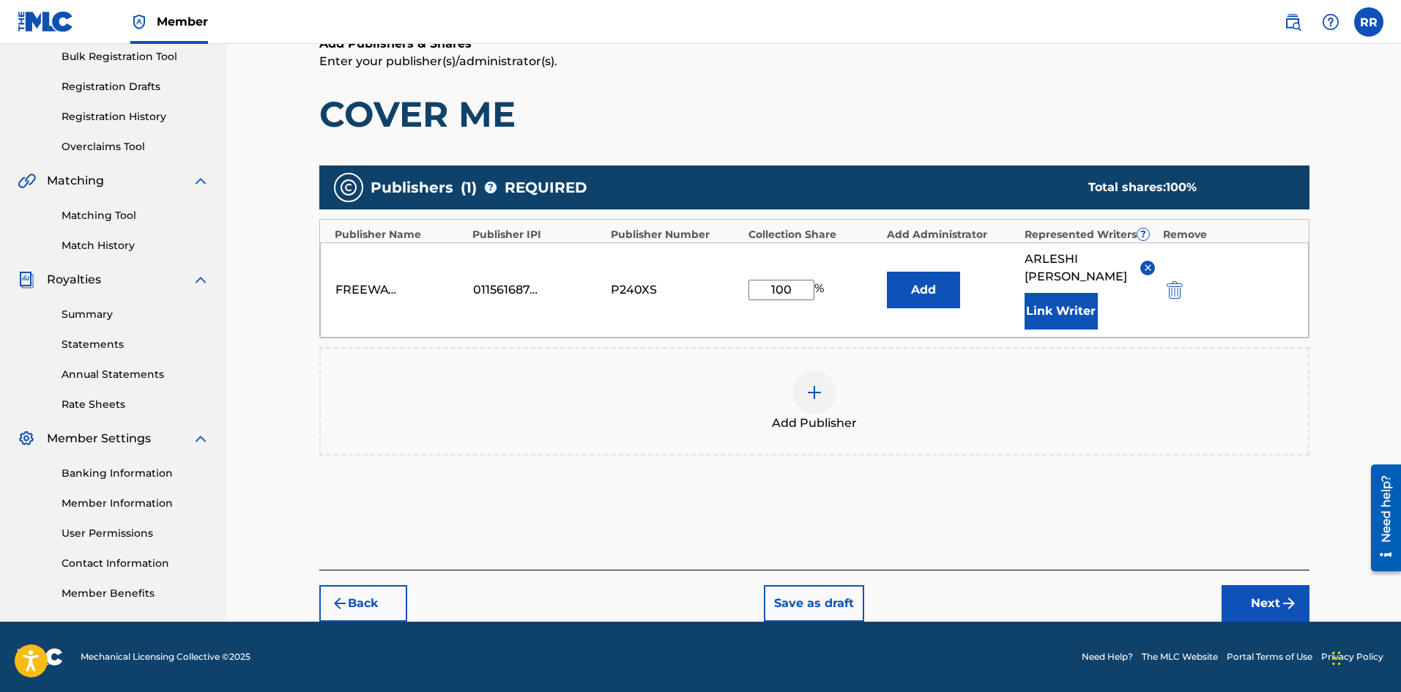
type input "100"
click at [932, 282] on button "Add" at bounding box center [923, 290] width 73 height 37
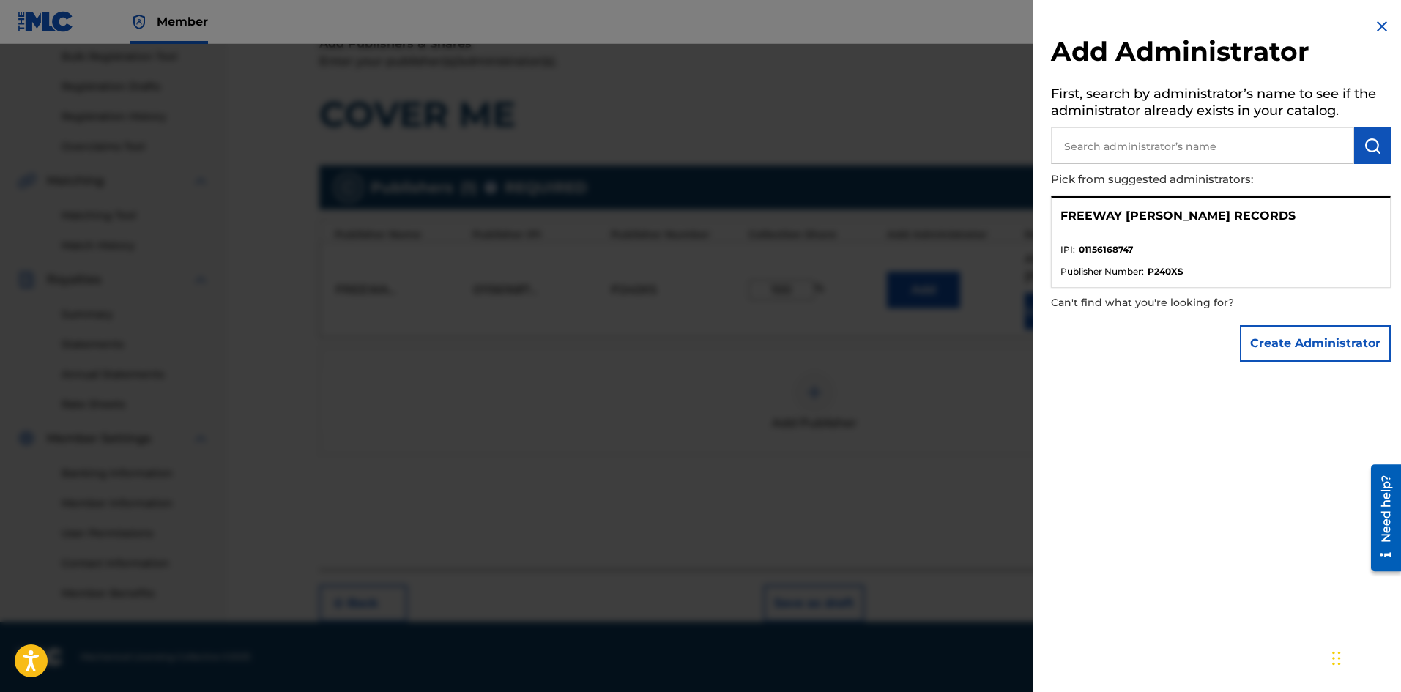
click at [1158, 246] on li "IPI : 01156168747" at bounding box center [1221, 254] width 321 height 22
click at [1162, 217] on p "FREEWAY [PERSON_NAME] RECORDS" at bounding box center [1178, 216] width 235 height 18
click at [1377, 25] on img at bounding box center [1383, 27] width 18 height 18
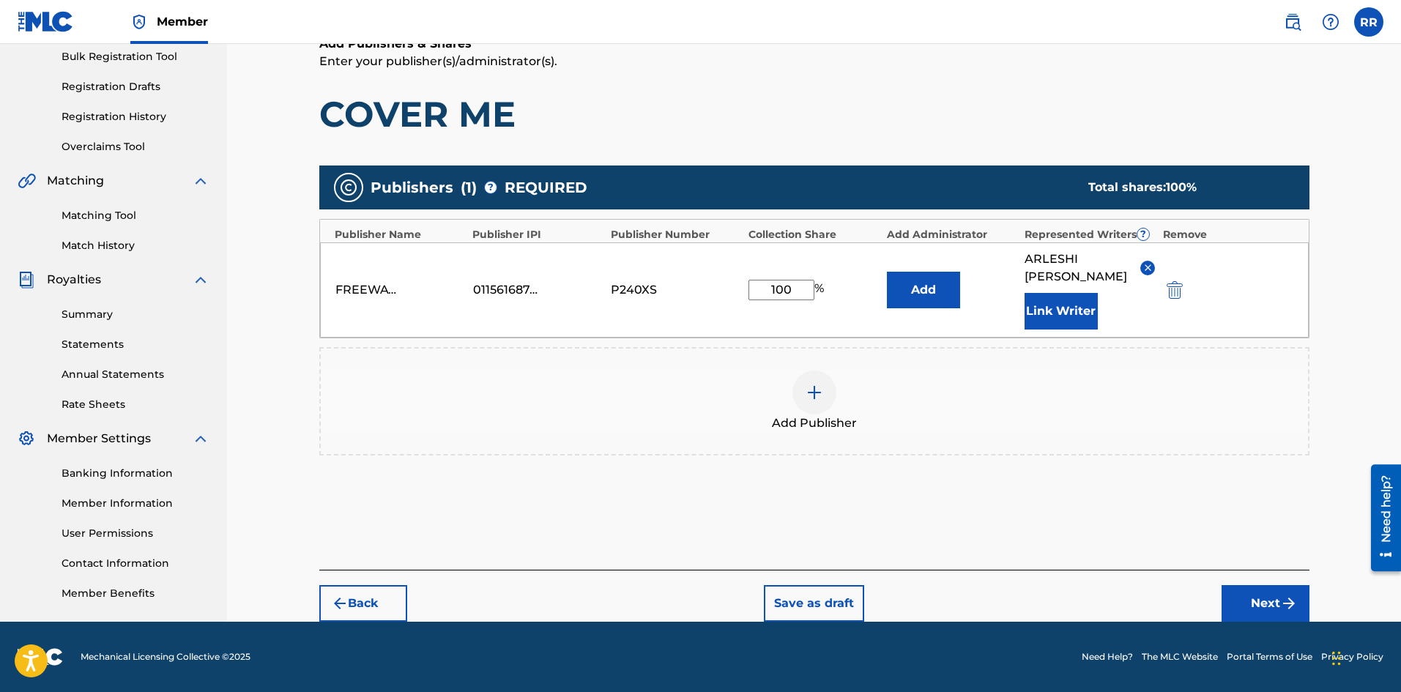
click at [1262, 603] on button "Next" at bounding box center [1266, 603] width 88 height 37
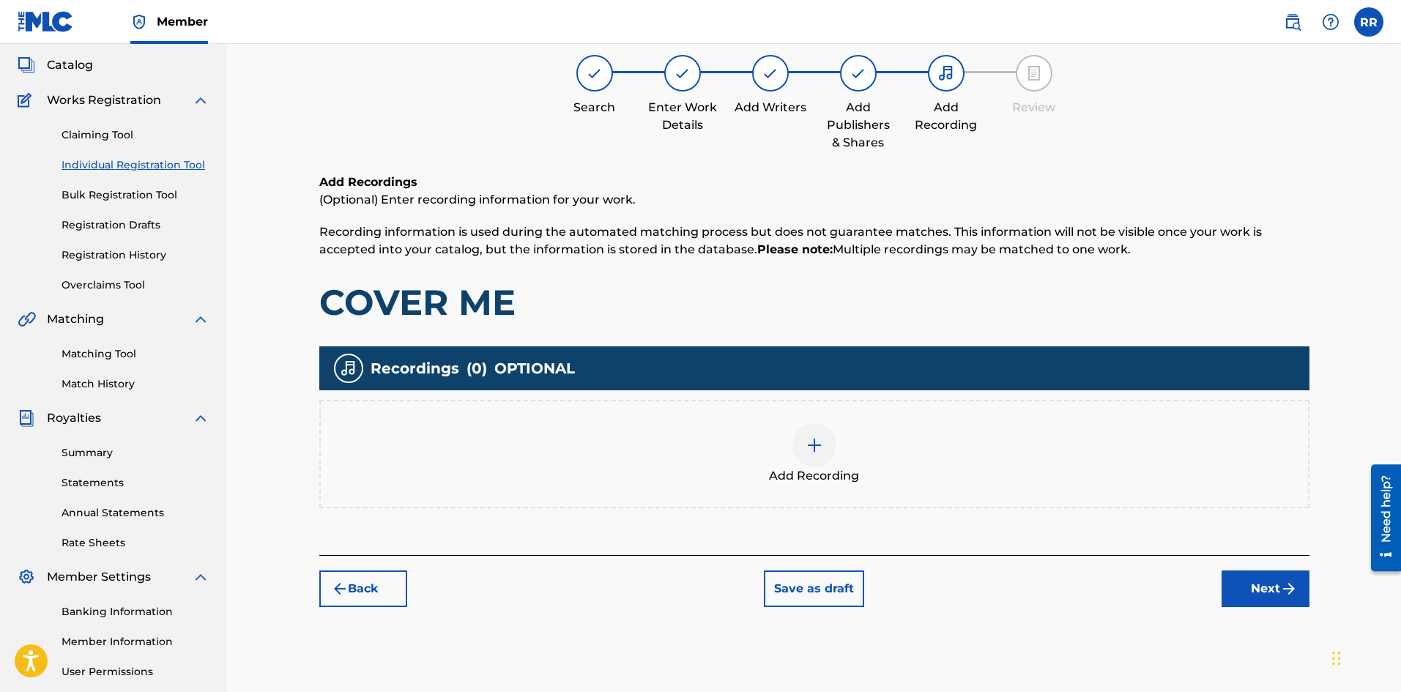
scroll to position [66, 0]
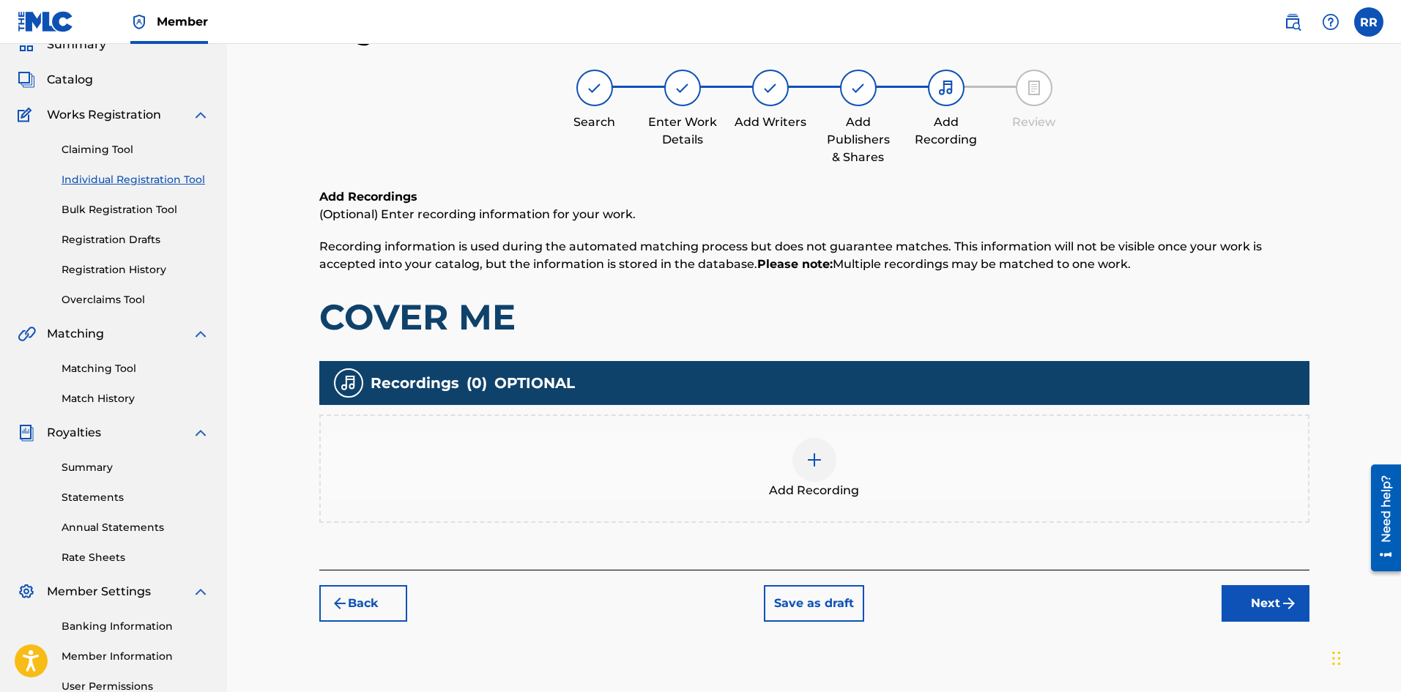
click at [815, 460] on img at bounding box center [815, 460] width 18 height 18
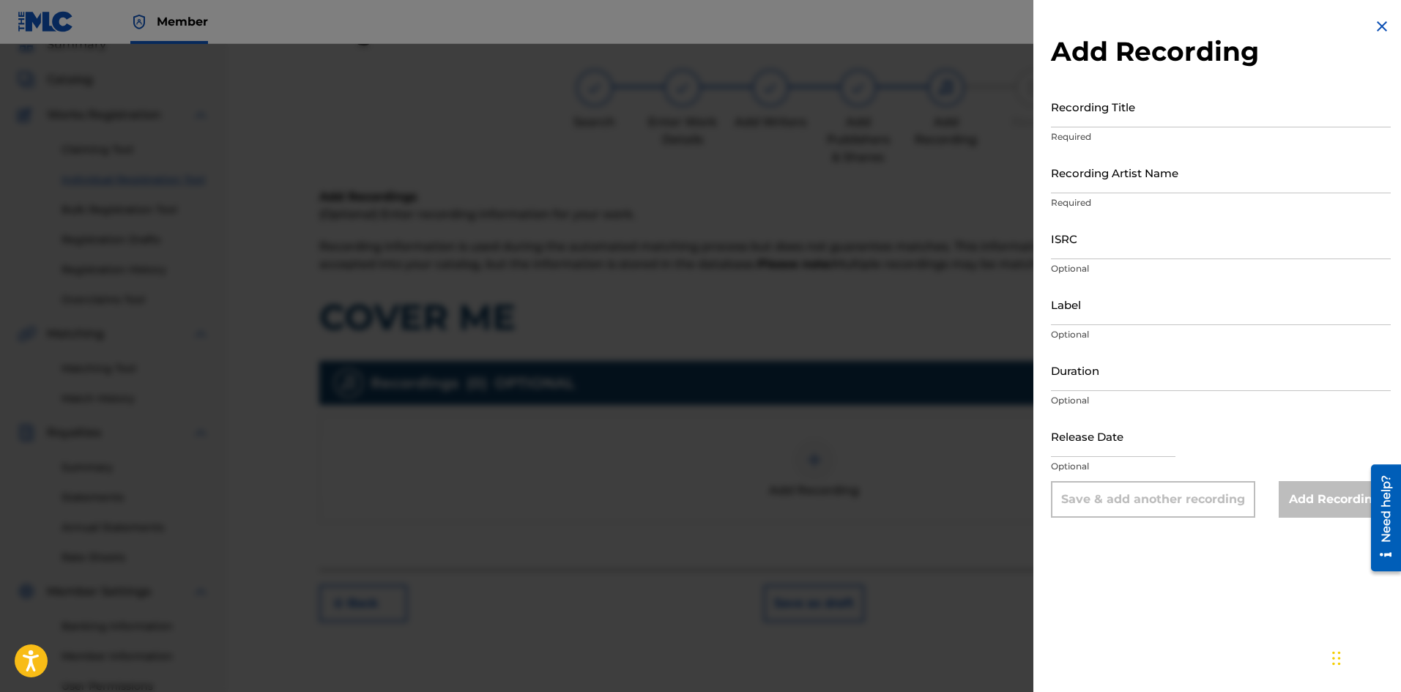
click at [1089, 119] on input "Recording Title" at bounding box center [1221, 107] width 340 height 42
type input "COVER ME"
click at [1121, 182] on input "Recording Artist Name" at bounding box center [1221, 173] width 340 height 42
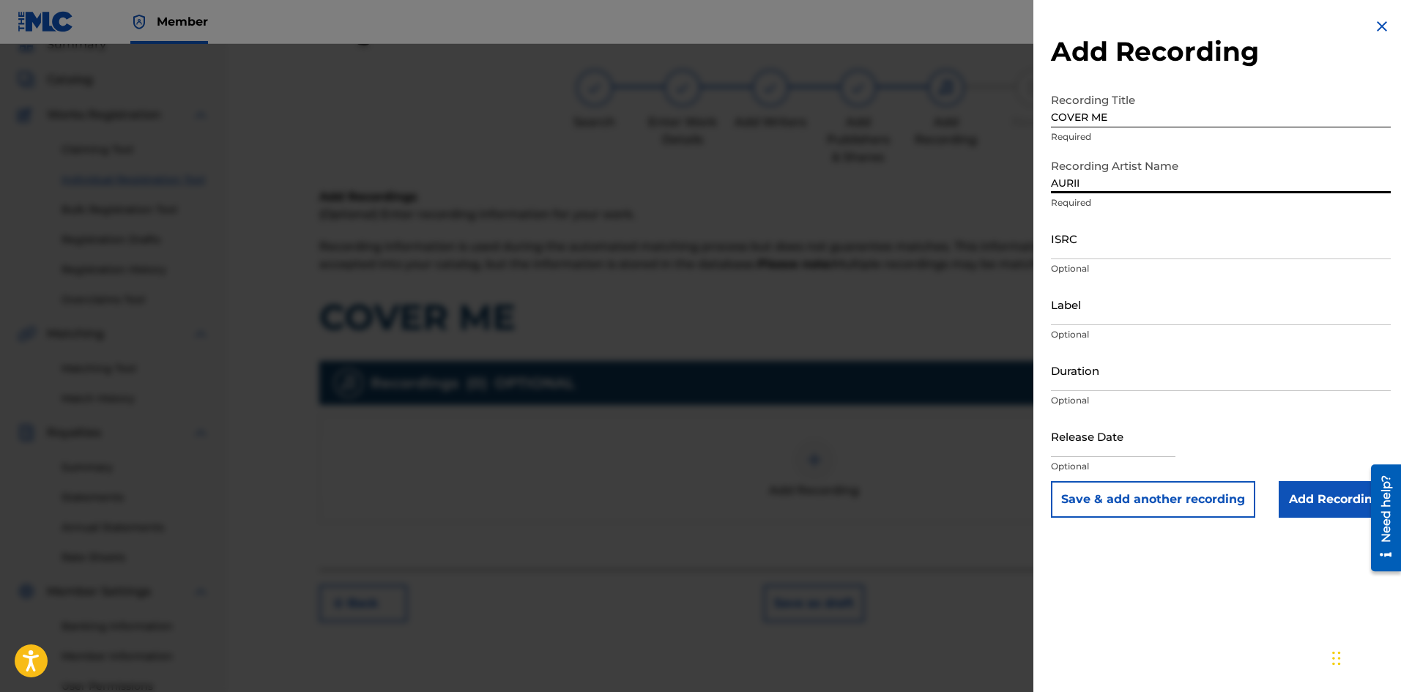
type input "AURII"
click at [1121, 250] on input "ISRC" at bounding box center [1221, 239] width 340 height 42
paste input "QZW262500199"
type input "QZW262500199"
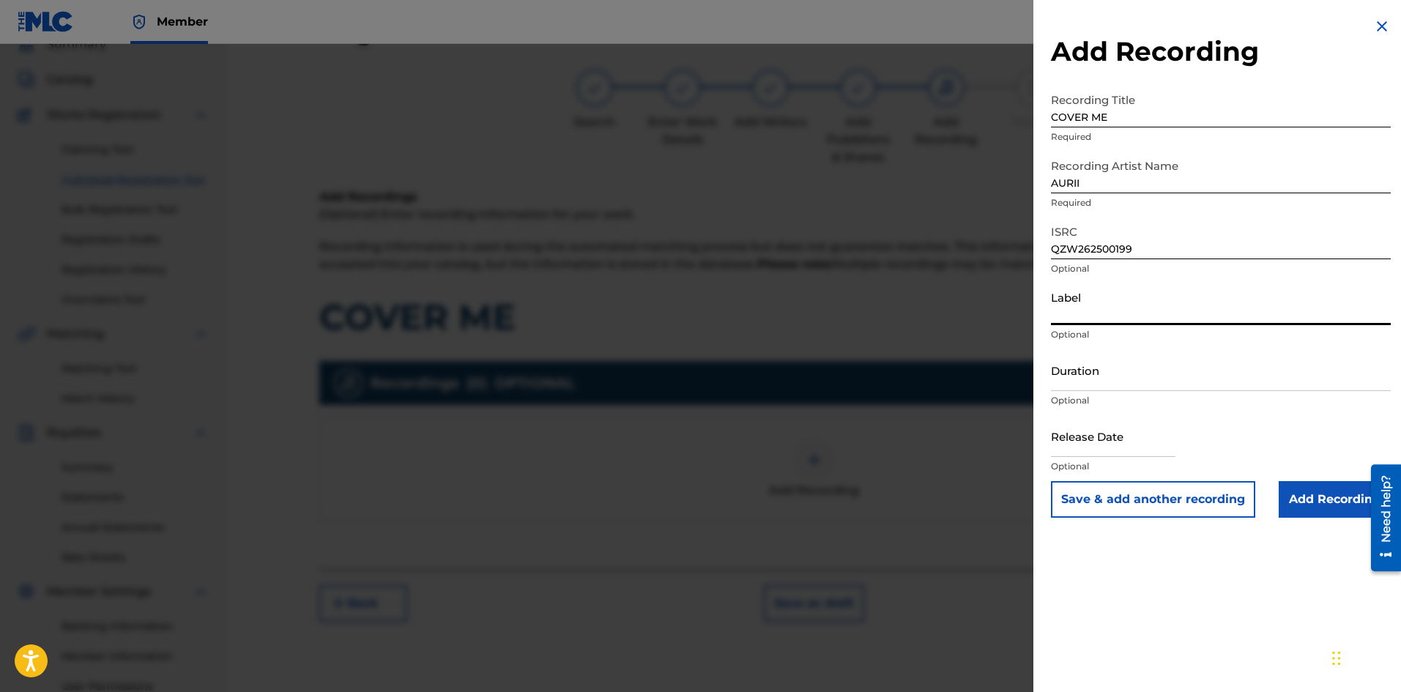
click at [1073, 318] on input "Label" at bounding box center [1221, 305] width 340 height 42
type input "FREEWAY RECORDS LLC"
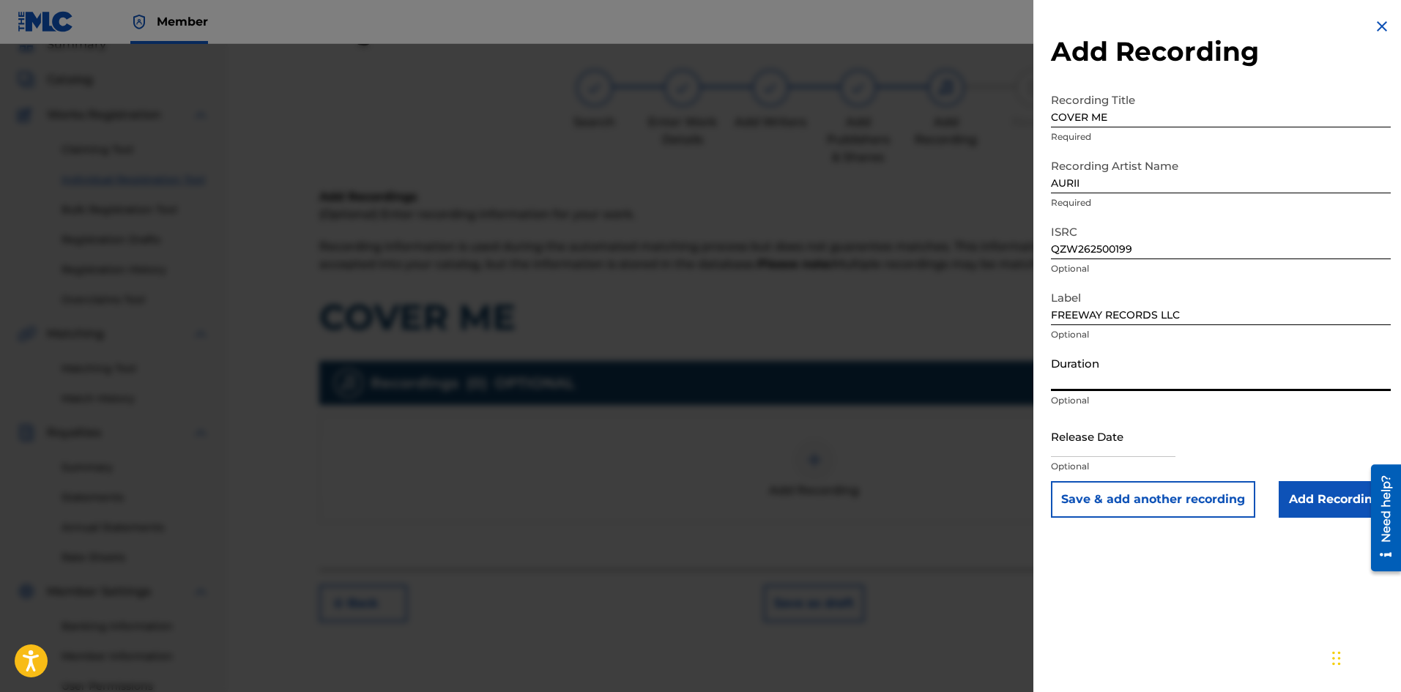
click at [1101, 380] on input "Duration" at bounding box center [1221, 370] width 340 height 42
type input "03:12"
click at [1125, 448] on input "text" at bounding box center [1113, 436] width 125 height 42
select select "8"
select select "2025"
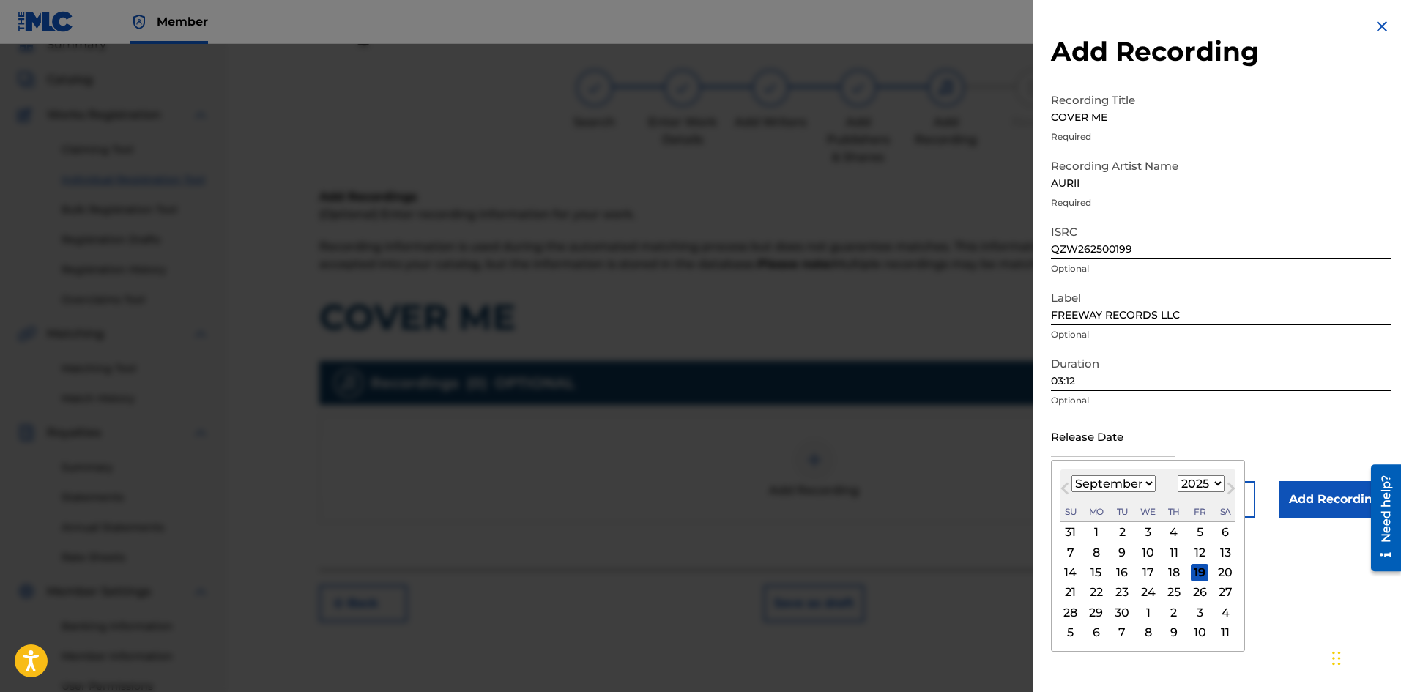
click at [1083, 502] on div "Su Mo Tu We Th Fr Sa" at bounding box center [1148, 512] width 175 height 20
click at [1146, 482] on select "January February March April May June July August September October November De…" at bounding box center [1114, 483] width 84 height 17
select select "10"
click at [1072, 475] on select "January February March April May June July August September October November De…" at bounding box center [1114, 483] width 84 height 17
click at [1122, 570] on div "11" at bounding box center [1123, 573] width 18 height 18
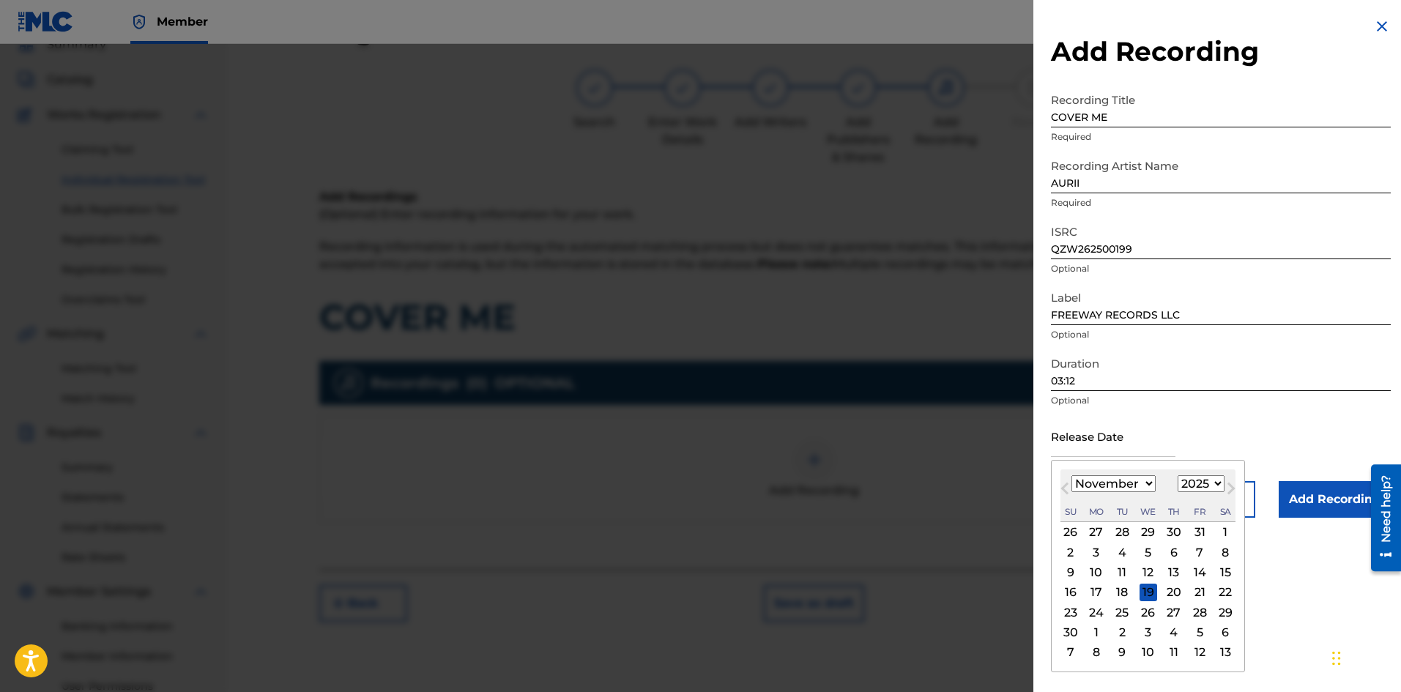
type input "[DATE]"
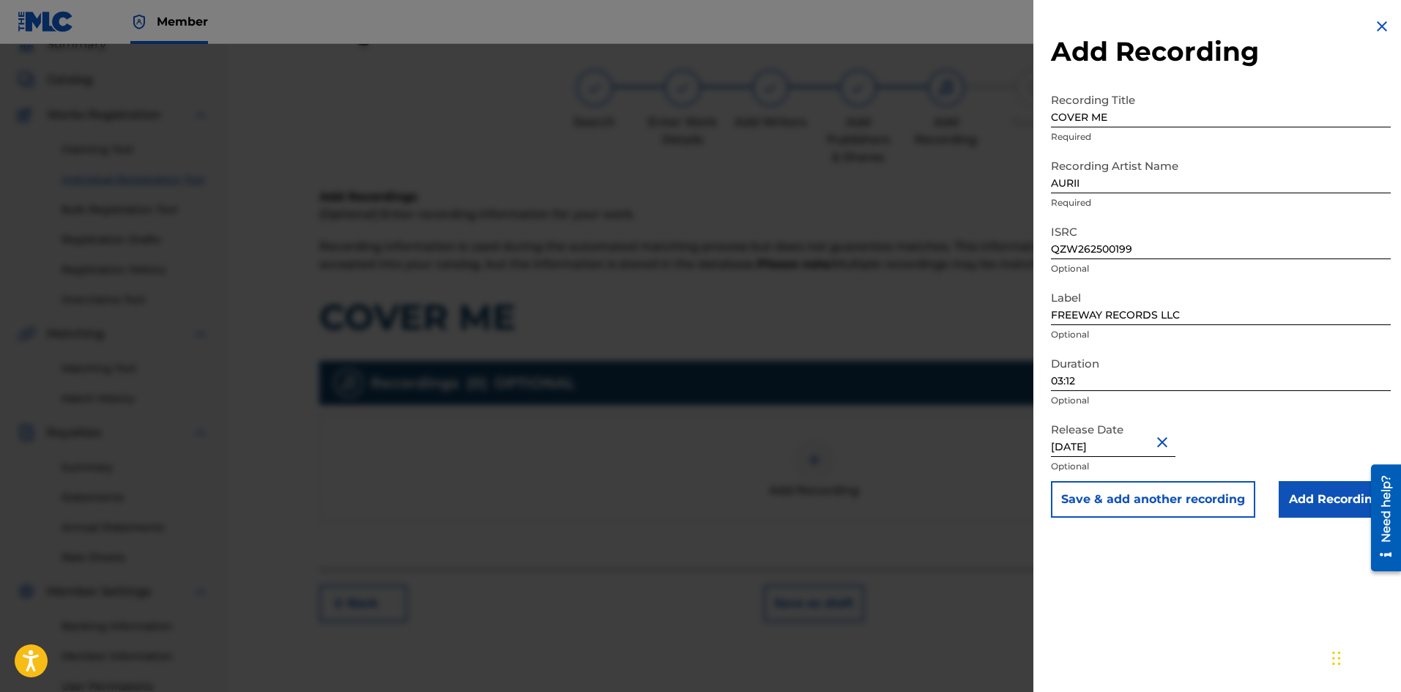
click at [1261, 437] on div "Release Date [DATE] Optional" at bounding box center [1221, 448] width 340 height 66
click at [1310, 503] on input "Add Recording" at bounding box center [1335, 499] width 112 height 37
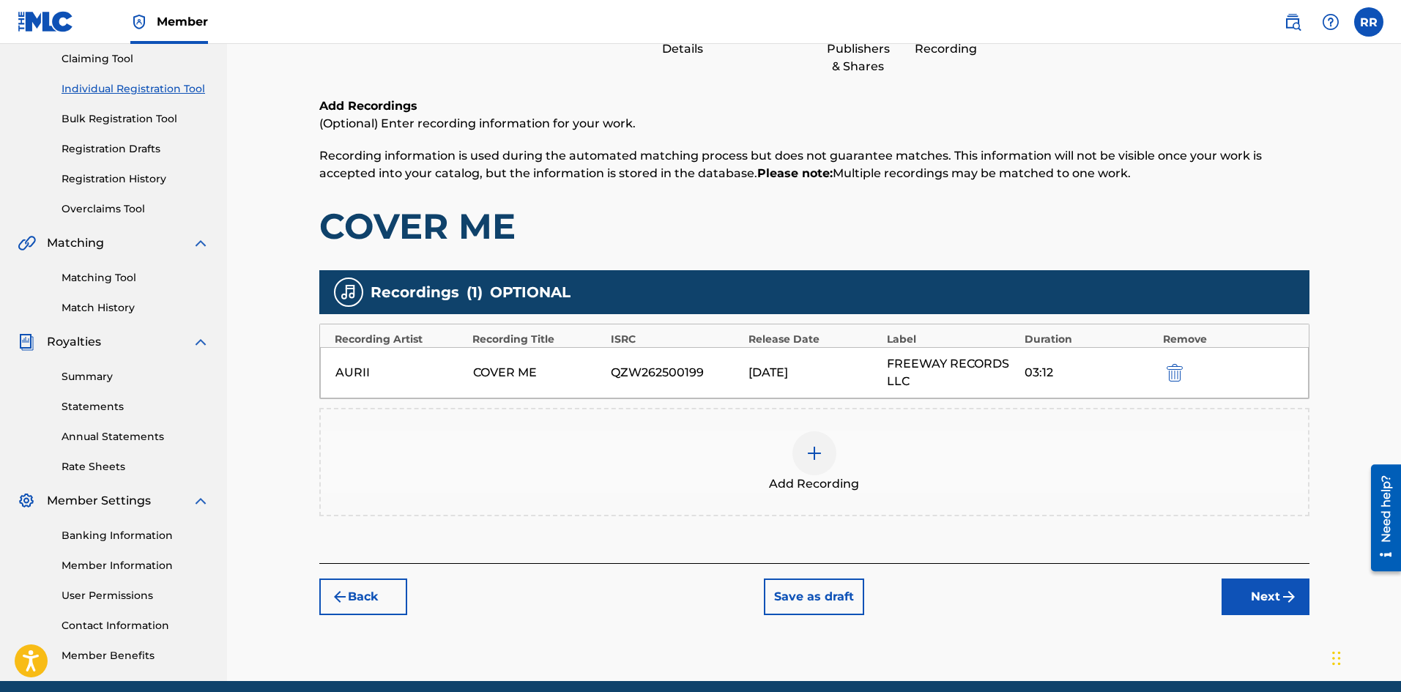
scroll to position [216, 0]
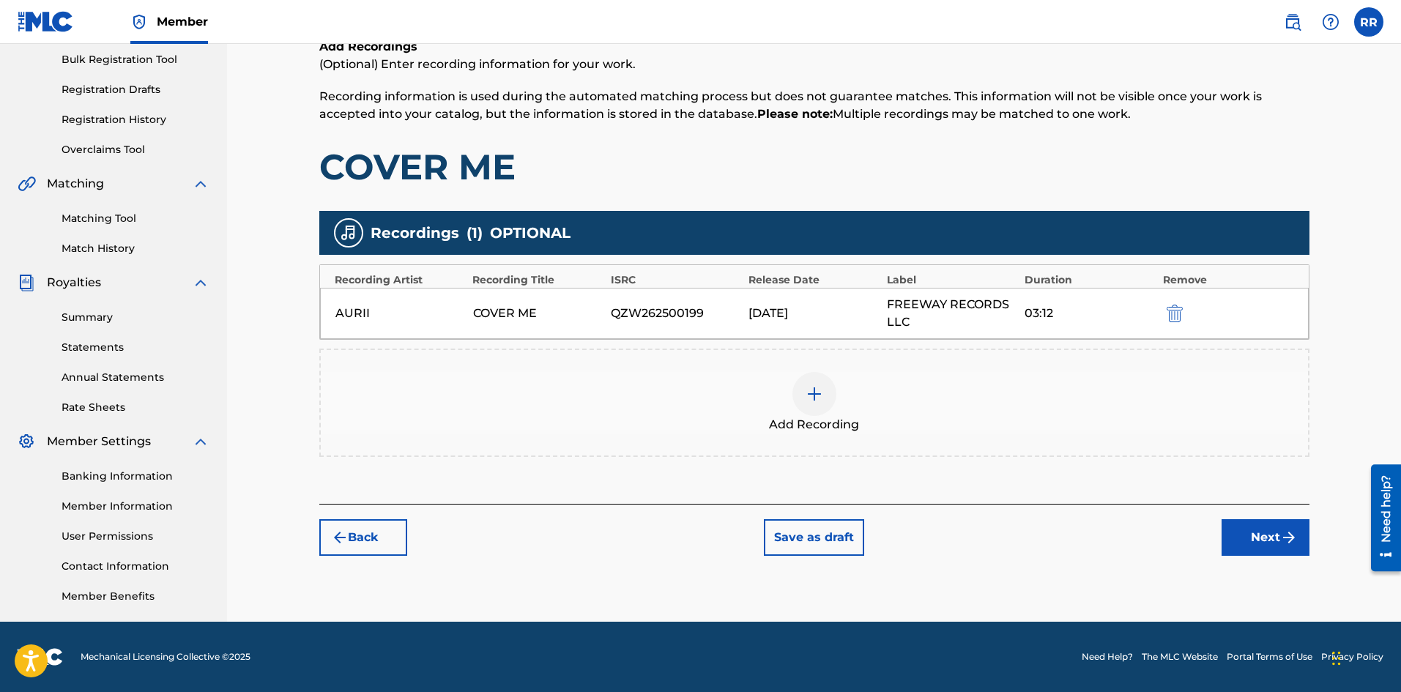
click at [1252, 542] on button "Next" at bounding box center [1266, 537] width 88 height 37
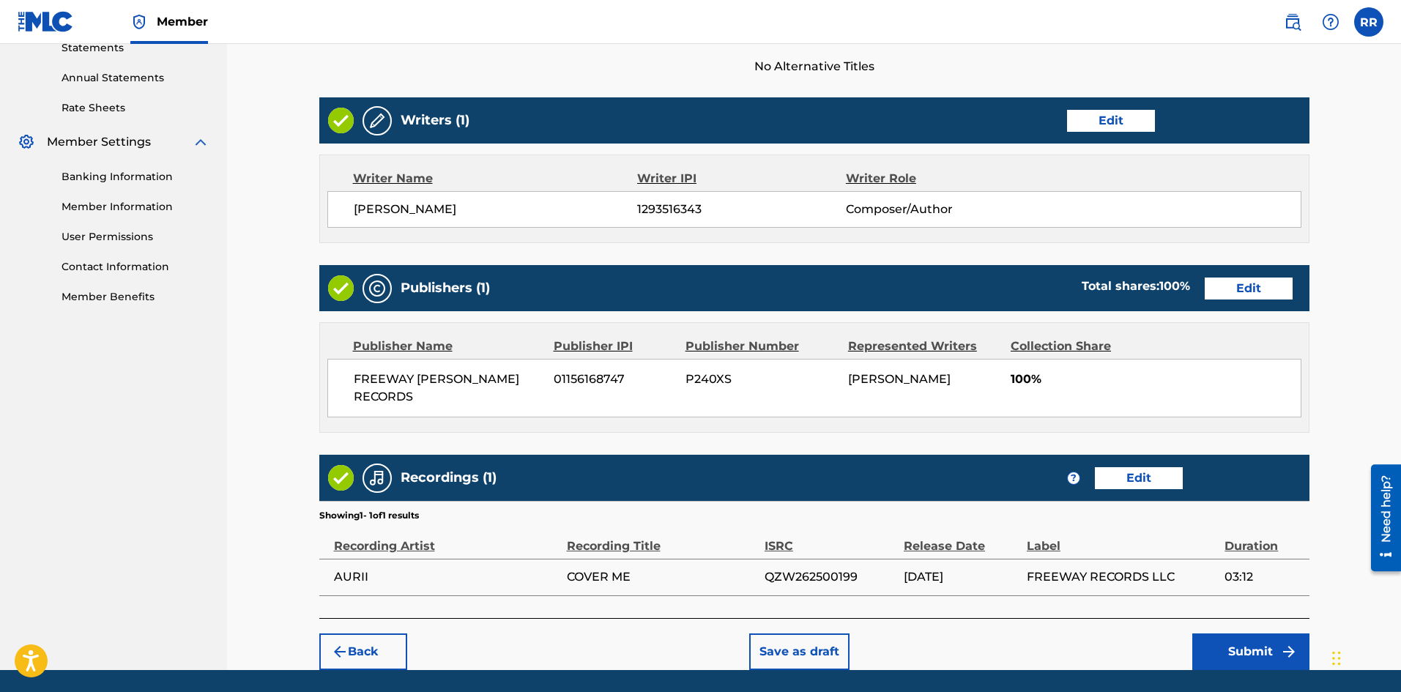
scroll to position [564, 0]
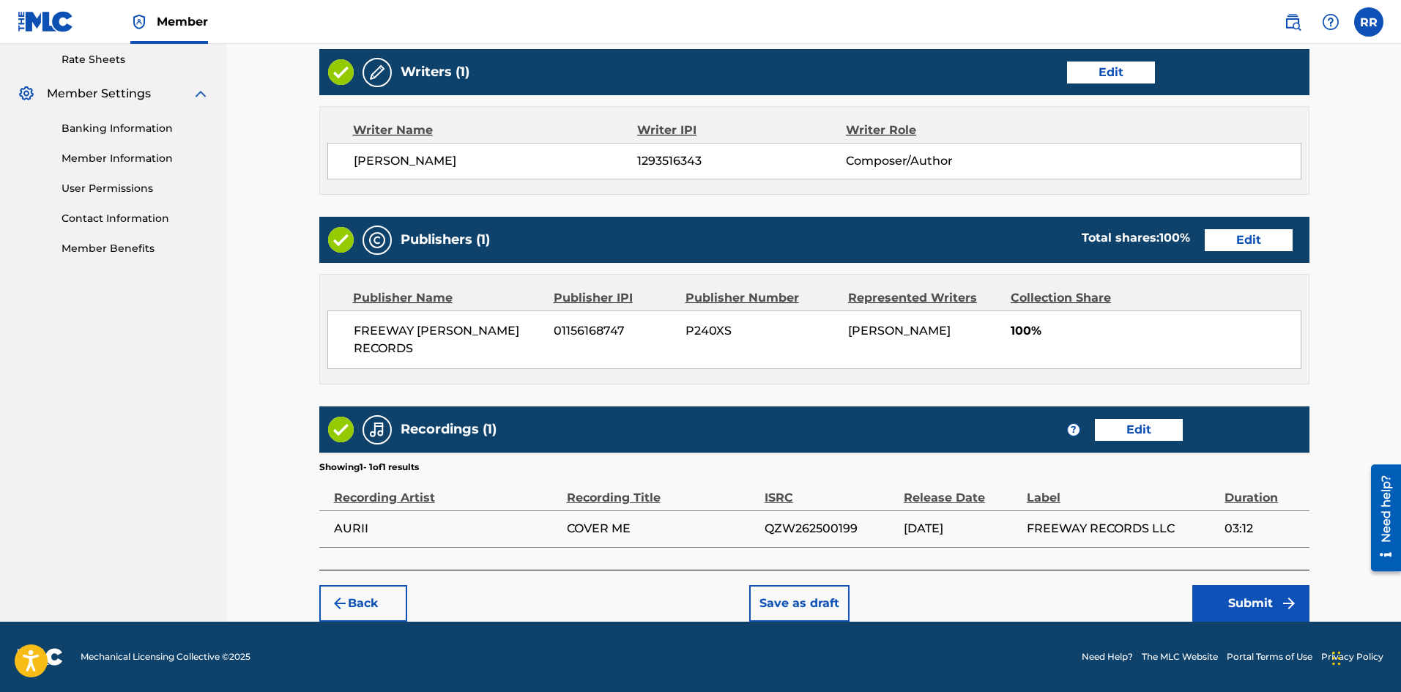
click at [1252, 604] on button "Submit" at bounding box center [1251, 603] width 117 height 37
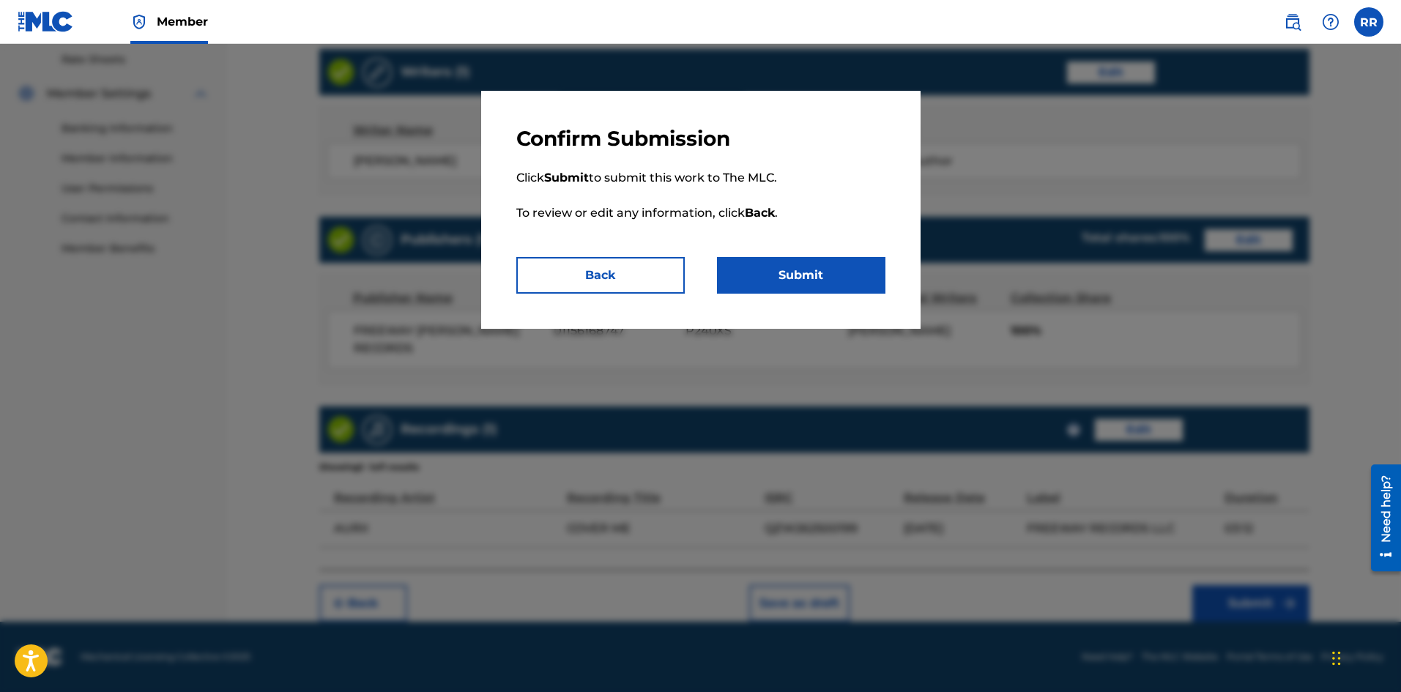
click at [807, 275] on button "Submit" at bounding box center [801, 275] width 168 height 37
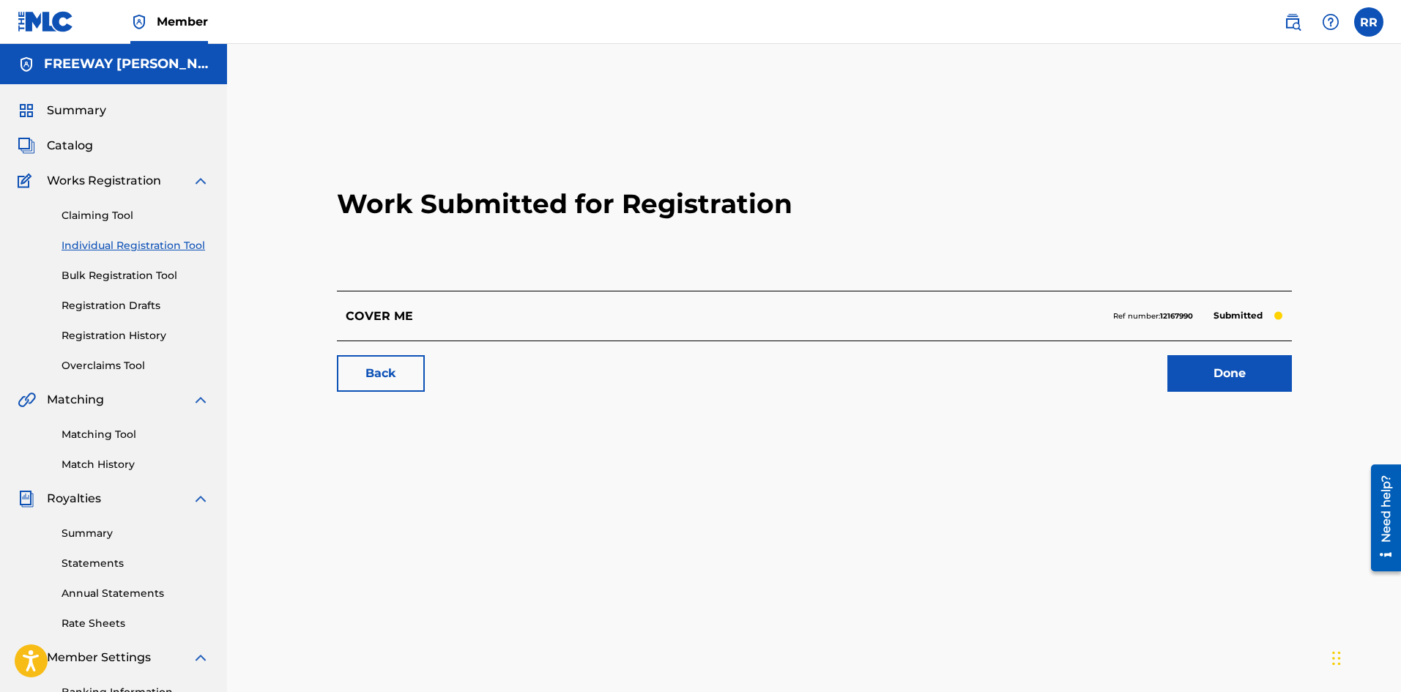
click at [1228, 373] on link "Done" at bounding box center [1230, 373] width 125 height 37
